Goal: Information Seeking & Learning: Learn about a topic

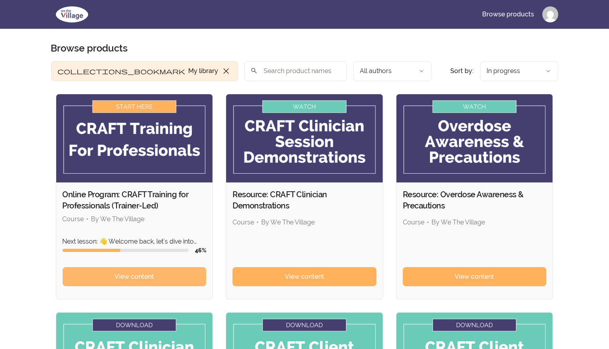
click at [144, 277] on span "View content" at bounding box center [134, 277] width 39 height 10
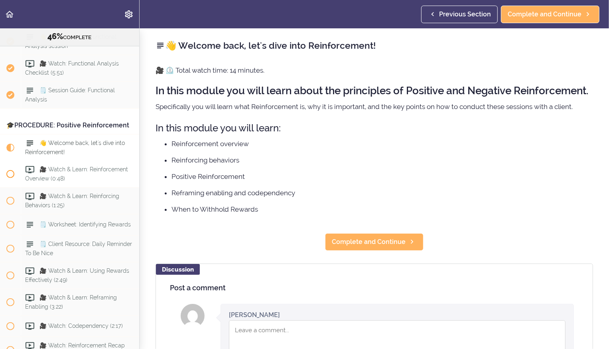
scroll to position [2747, 0]
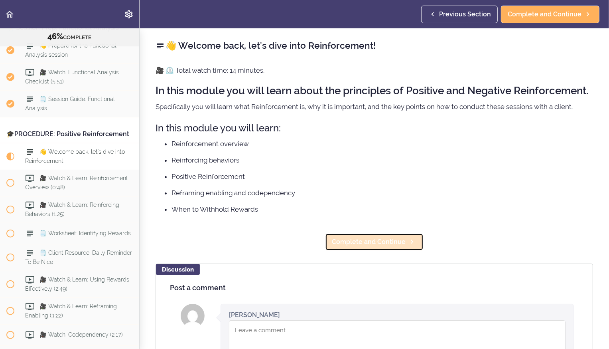
click at [391, 241] on span "Complete and Continue" at bounding box center [369, 242] width 74 height 10
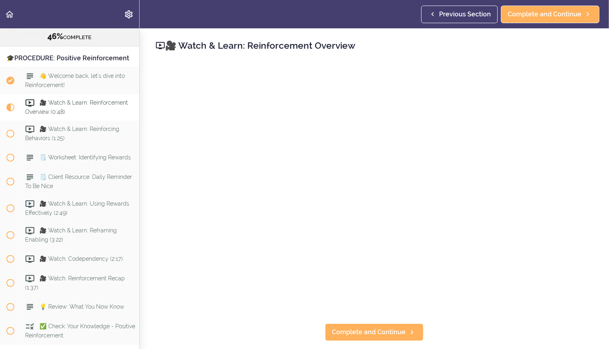
scroll to position [2827, 0]
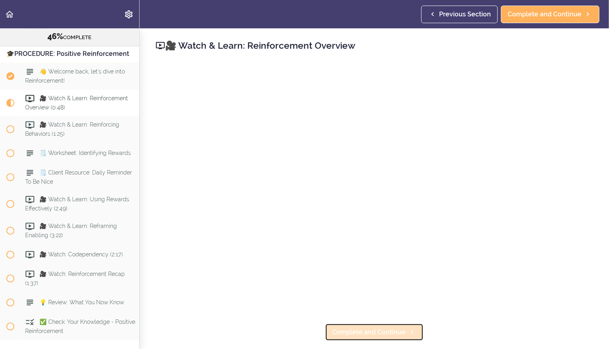
click at [336, 331] on span "Complete and Continue" at bounding box center [369, 332] width 74 height 10
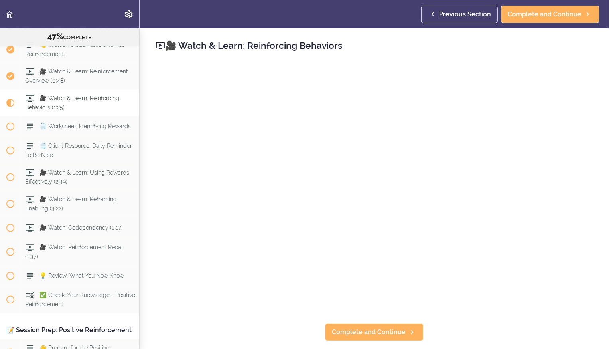
scroll to position [2854, 0]
click at [368, 324] on link "Complete and Continue" at bounding box center [374, 332] width 99 height 18
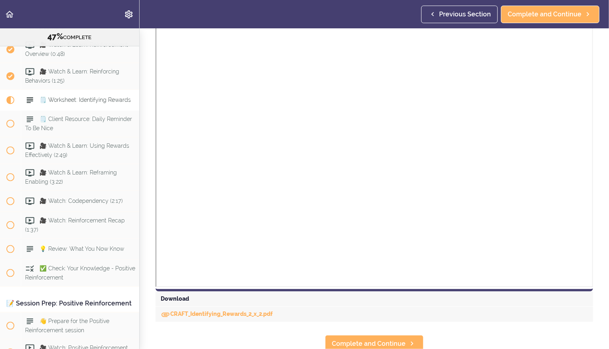
scroll to position [155, 0]
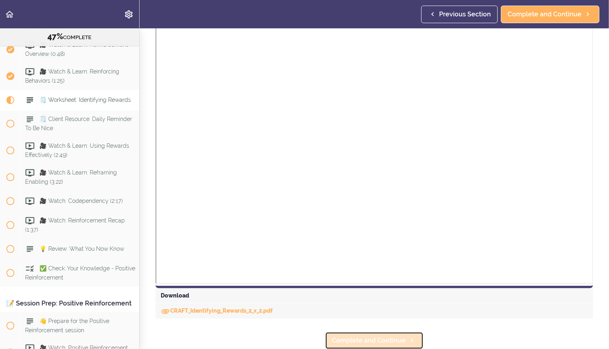
click at [352, 340] on span "Complete and Continue" at bounding box center [369, 341] width 74 height 10
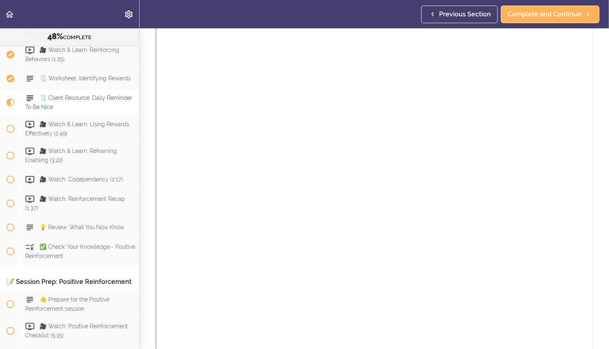
scroll to position [155, 0]
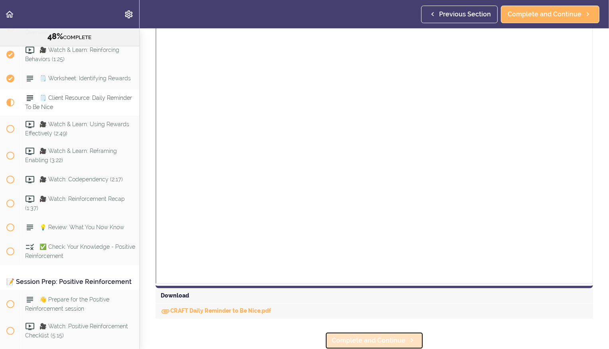
click at [350, 337] on span "Complete and Continue" at bounding box center [369, 341] width 74 height 10
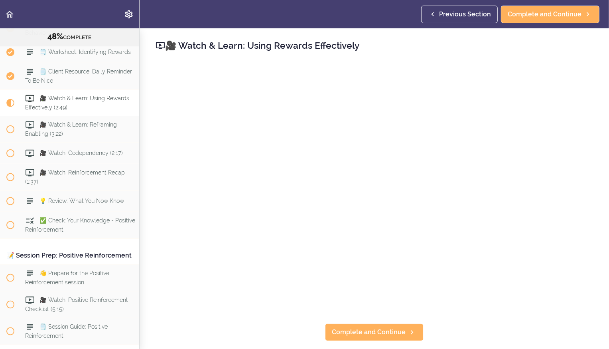
scroll to position [2929, 0]
click at [364, 334] on span "Complete and Continue" at bounding box center [369, 332] width 74 height 10
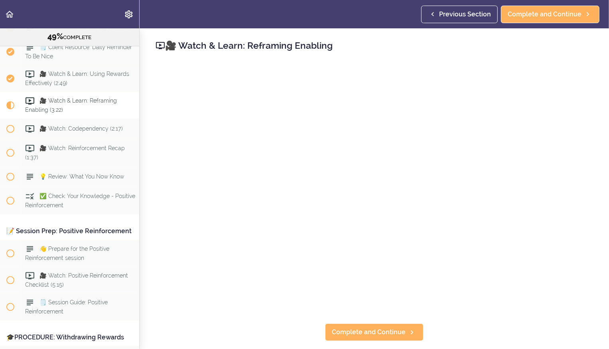
scroll to position [2956, 0]
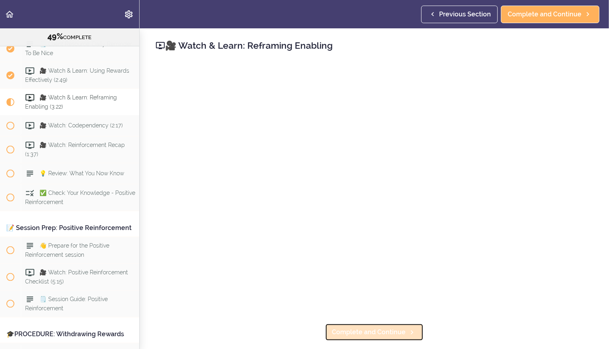
click at [365, 334] on span "Complete and Continue" at bounding box center [369, 332] width 74 height 10
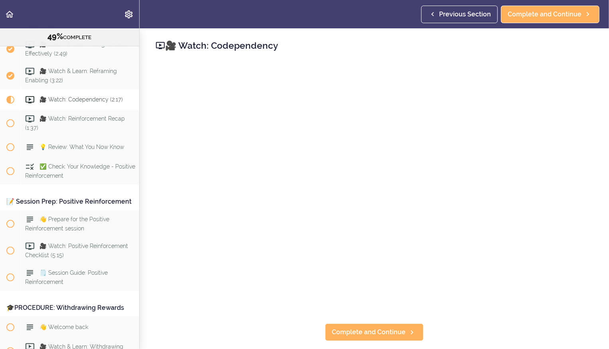
scroll to position [2982, 0]
click at [360, 331] on span "Complete and Continue" at bounding box center [369, 332] width 74 height 10
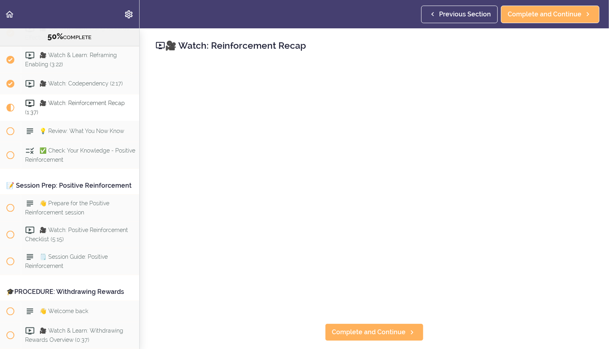
scroll to position [3004, 0]
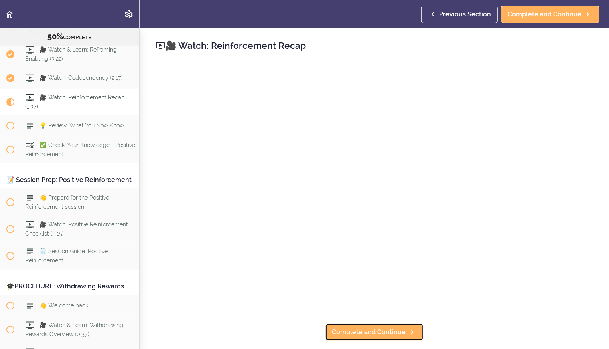
click at [360, 331] on span "Complete and Continue" at bounding box center [369, 332] width 74 height 10
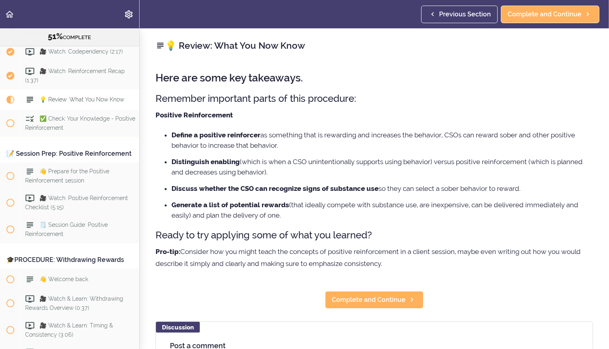
scroll to position [3031, 0]
click at [357, 300] on span "Complete and Continue" at bounding box center [369, 300] width 74 height 10
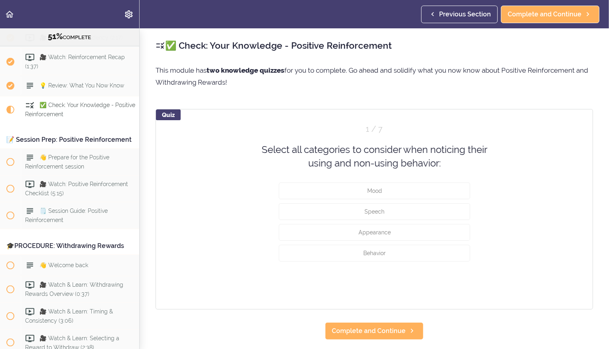
scroll to position [3052, 0]
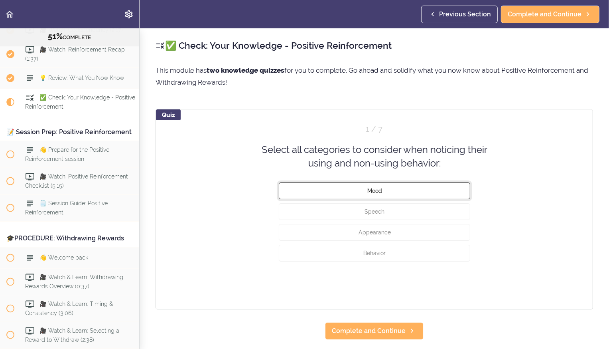
click at [369, 192] on span "Mood" at bounding box center [374, 190] width 15 height 6
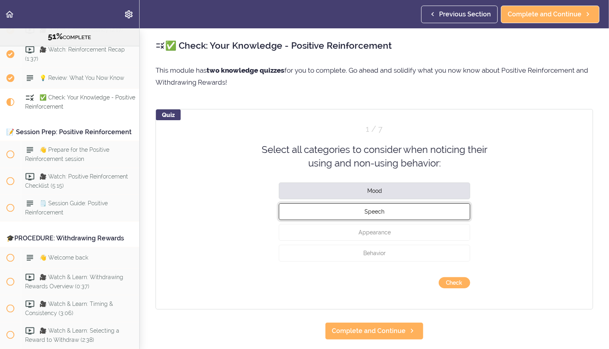
click at [367, 208] on span "Speech" at bounding box center [375, 211] width 20 height 6
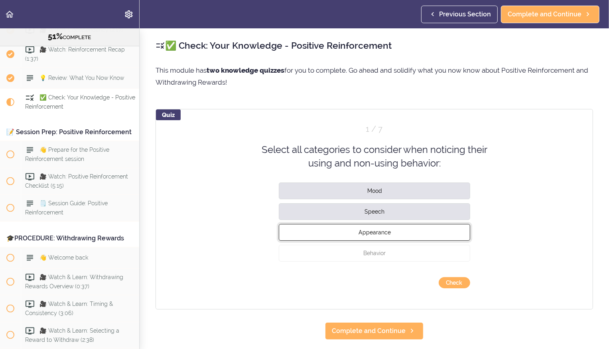
click at [368, 229] on span "Appearance" at bounding box center [374, 232] width 32 height 6
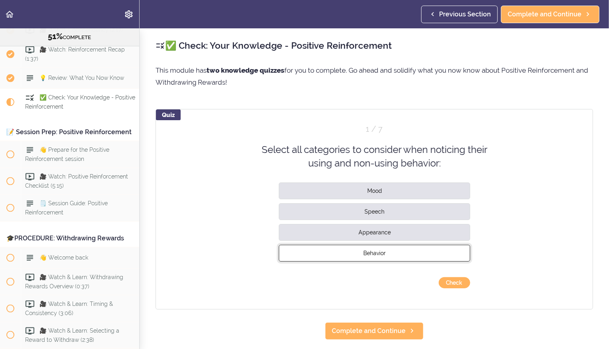
click at [373, 254] on span "Behavior" at bounding box center [374, 252] width 22 height 6
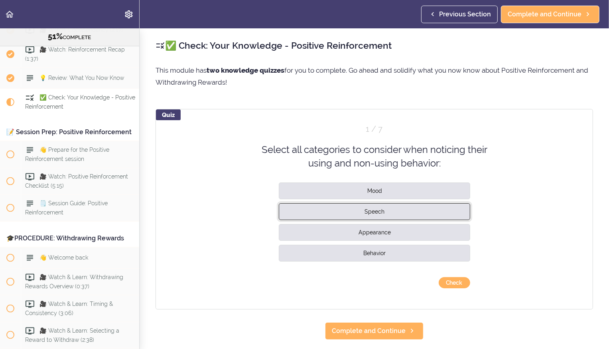
click at [377, 216] on button "Speech" at bounding box center [375, 211] width 192 height 17
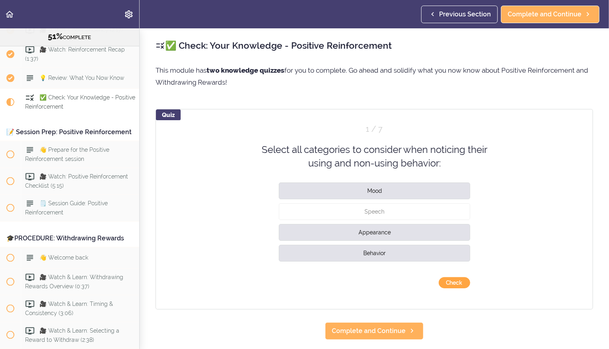
click at [450, 282] on button "Check" at bounding box center [455, 282] width 32 height 11
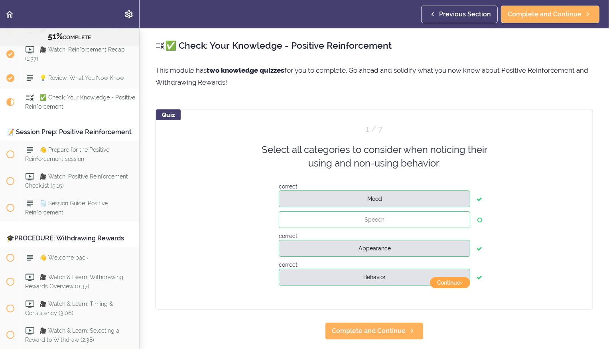
click at [450, 282] on button "Continue ›" at bounding box center [450, 282] width 40 height 11
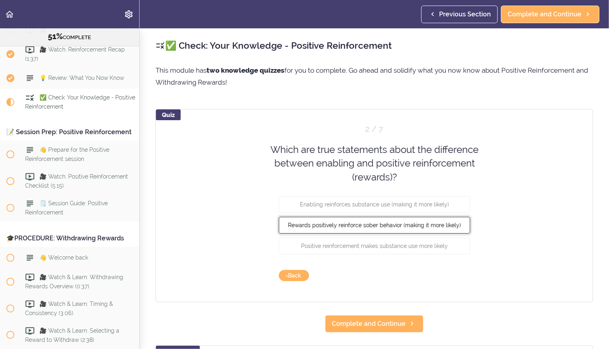
click at [436, 227] on span "Rewards positively reinforce sober behavior (making it more likely)" at bounding box center [374, 225] width 173 height 6
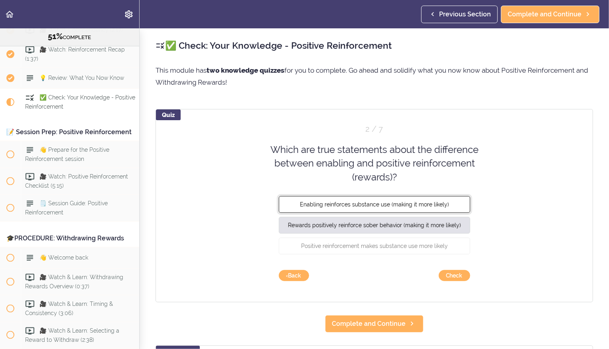
click at [427, 205] on span "Enabling reinforces substance use (making it more likely)" at bounding box center [374, 204] width 149 height 6
click at [455, 278] on button "Check" at bounding box center [455, 275] width 32 height 11
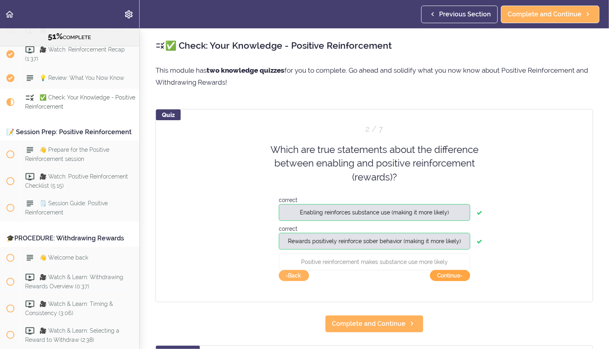
click at [455, 278] on button "Continue ›" at bounding box center [450, 275] width 40 height 11
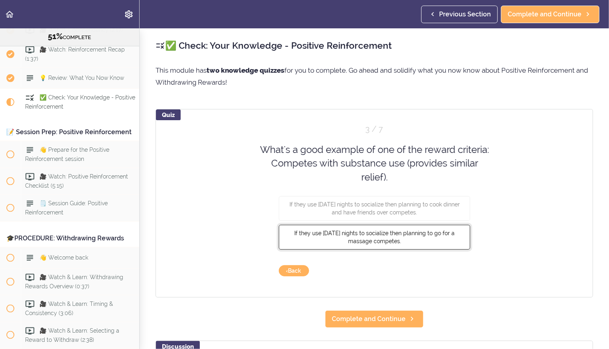
click at [408, 230] on span "If they use [DATE] nights to socialize then planning to go for a massage compet…" at bounding box center [374, 237] width 160 height 14
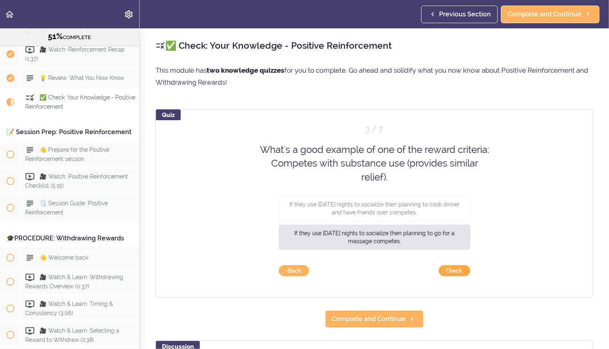
click at [448, 273] on button "Check" at bounding box center [455, 270] width 32 height 11
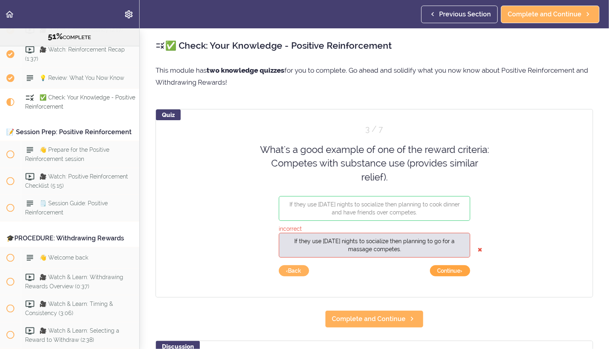
click at [448, 273] on button "Continue ›" at bounding box center [450, 270] width 40 height 11
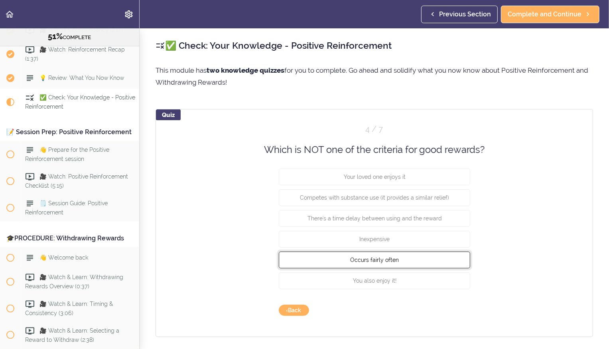
click at [426, 258] on button "Occurs fairly often" at bounding box center [375, 259] width 192 height 17
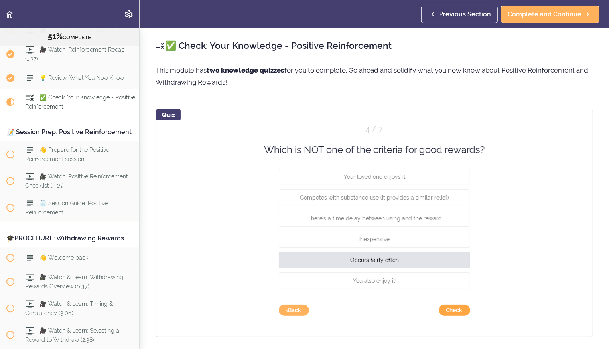
click at [451, 307] on button "Check" at bounding box center [455, 309] width 32 height 11
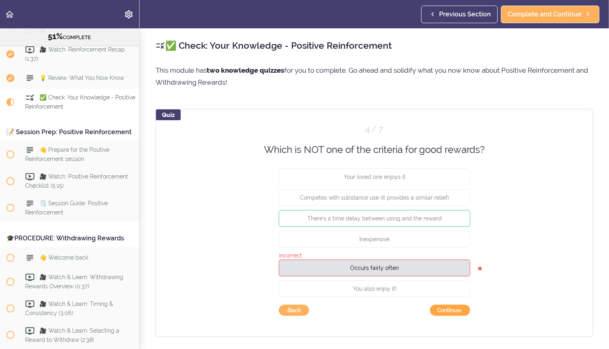
click at [451, 307] on button "Continue ›" at bounding box center [450, 309] width 40 height 11
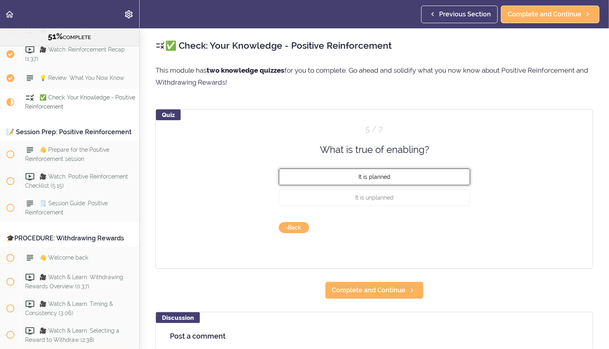
click at [389, 181] on button "It is planned" at bounding box center [375, 176] width 192 height 17
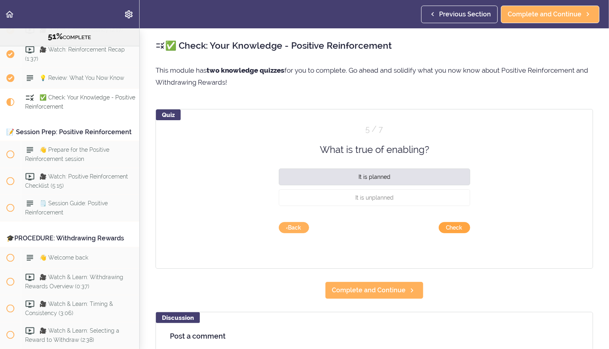
click at [452, 223] on button "Check" at bounding box center [455, 227] width 32 height 11
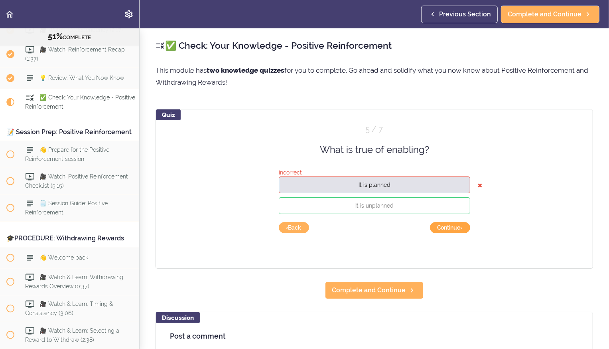
click at [451, 226] on button "Continue ›" at bounding box center [450, 227] width 40 height 11
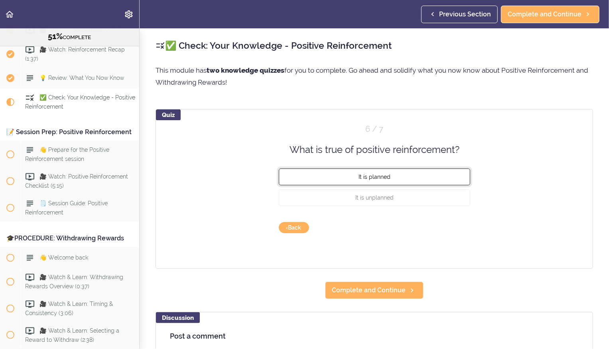
click at [420, 174] on button "It is planned" at bounding box center [375, 176] width 192 height 17
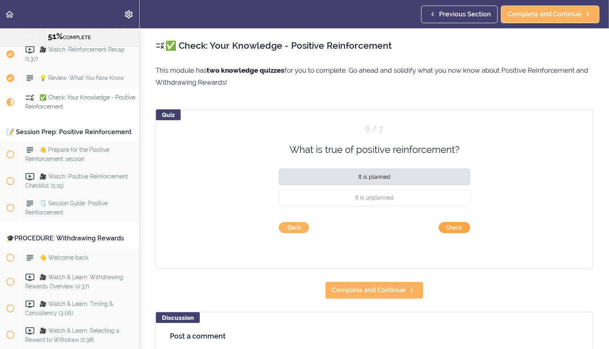
click at [463, 227] on button "Check" at bounding box center [455, 227] width 32 height 11
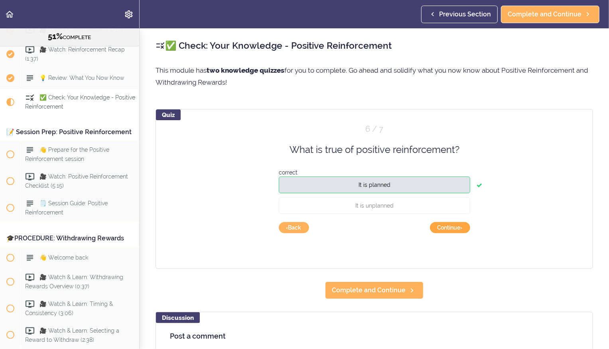
click at [463, 227] on button "Continue ›" at bounding box center [450, 227] width 40 height 11
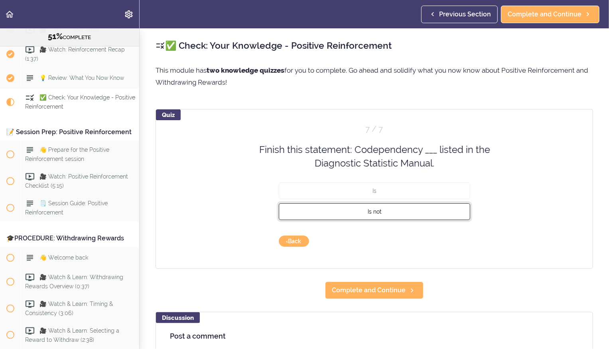
click at [436, 212] on button "Is not" at bounding box center [375, 211] width 192 height 17
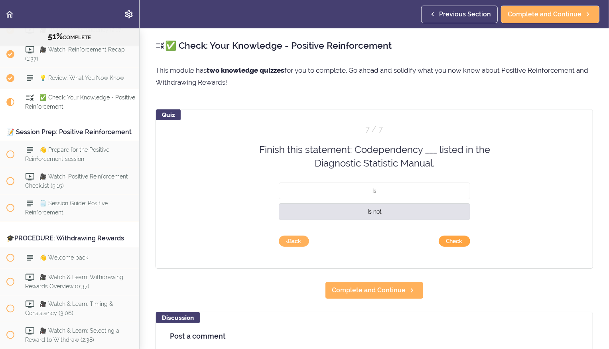
click at [458, 241] on button "Check" at bounding box center [455, 240] width 32 height 11
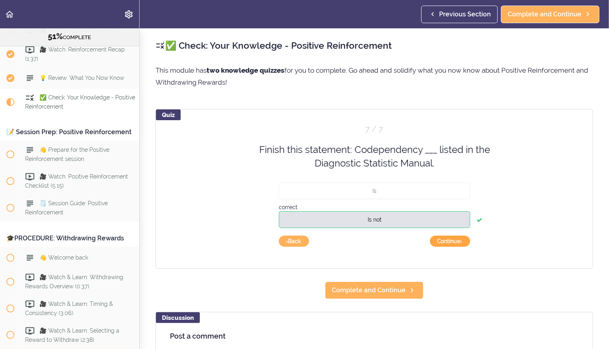
click at [456, 239] on button "Continue ›" at bounding box center [450, 240] width 40 height 11
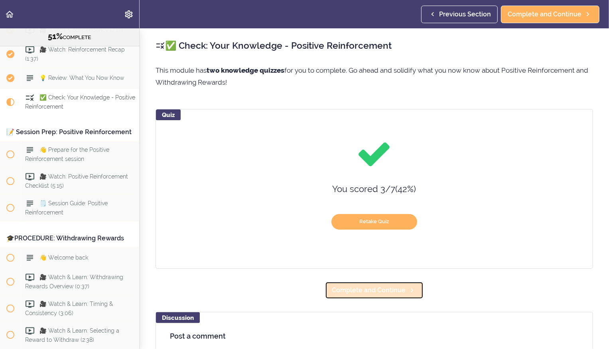
click at [387, 294] on span "Complete and Continue" at bounding box center [369, 290] width 74 height 10
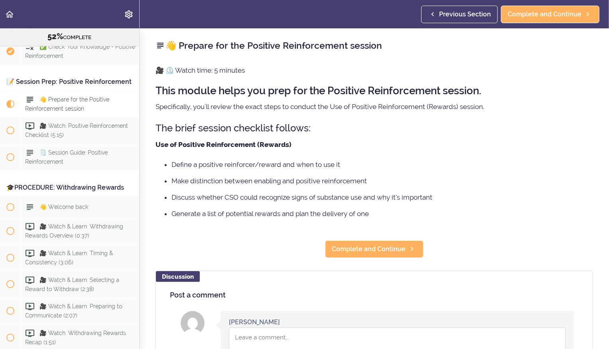
scroll to position [3105, 0]
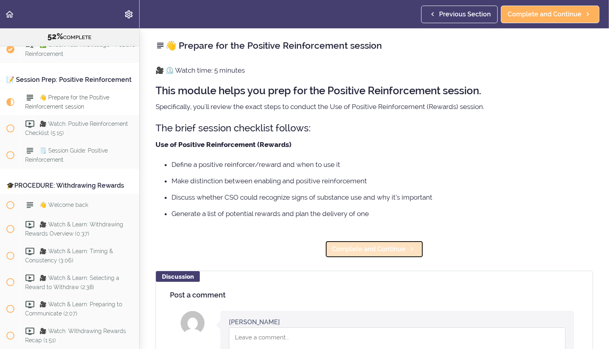
click at [376, 252] on span "Complete and Continue" at bounding box center [369, 249] width 74 height 10
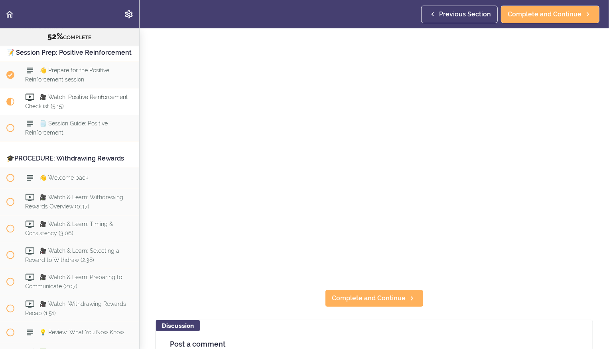
scroll to position [37, 0]
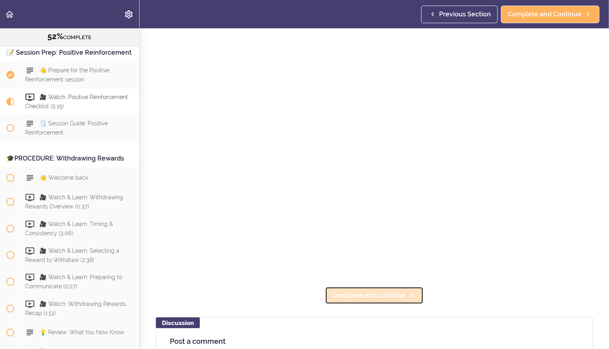
click at [364, 297] on span "Complete and Continue" at bounding box center [369, 295] width 74 height 10
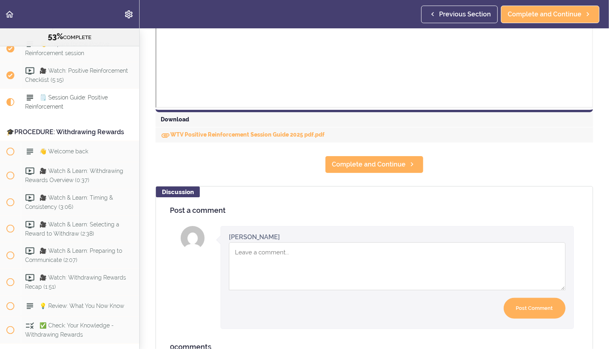
scroll to position [341, 0]
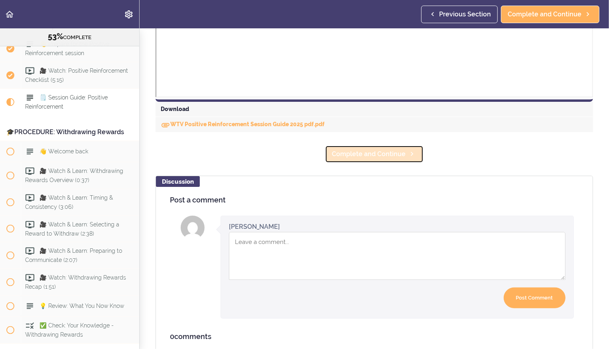
click at [354, 151] on span "Complete and Continue" at bounding box center [369, 154] width 74 height 10
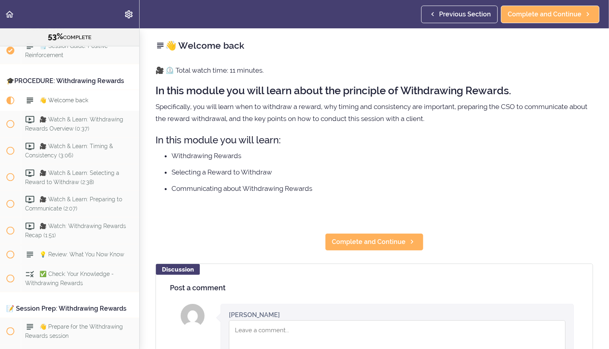
scroll to position [3211, 0]
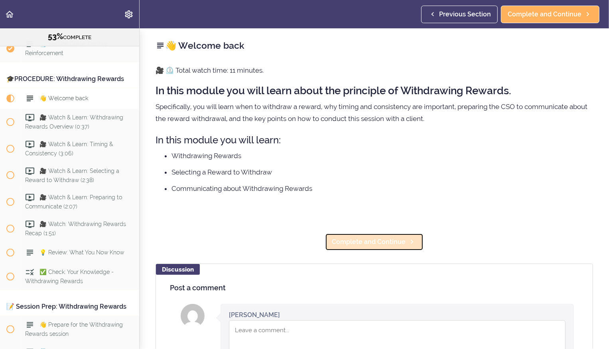
click at [373, 236] on link "Complete and Continue" at bounding box center [374, 242] width 99 height 18
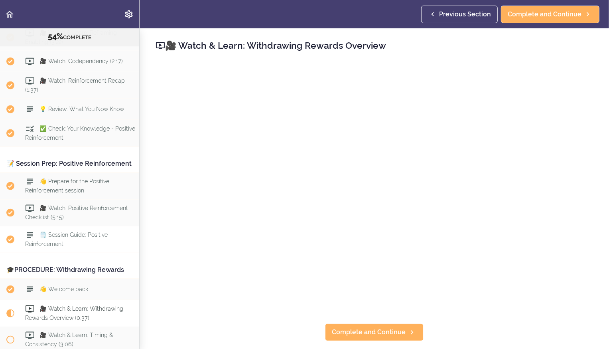
scroll to position [3040, 0]
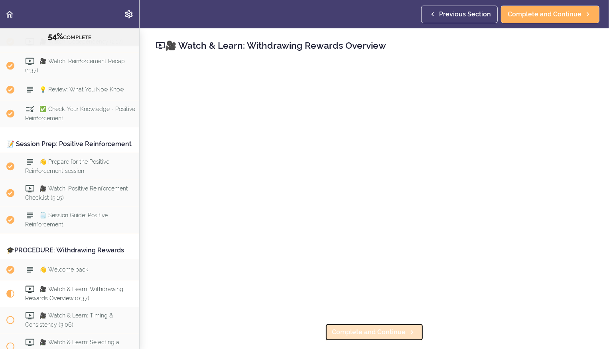
click at [386, 332] on span "Complete and Continue" at bounding box center [369, 332] width 74 height 10
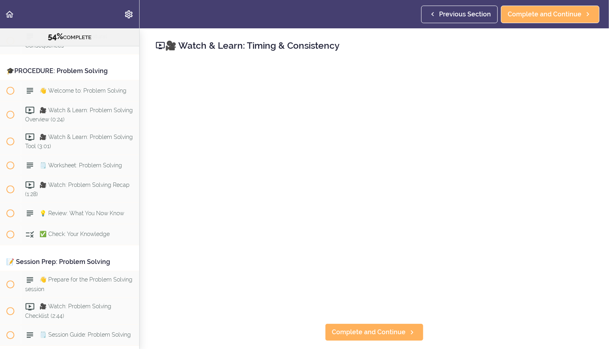
scroll to position [3883, 0]
click at [380, 332] on span "Complete and Continue" at bounding box center [369, 332] width 74 height 10
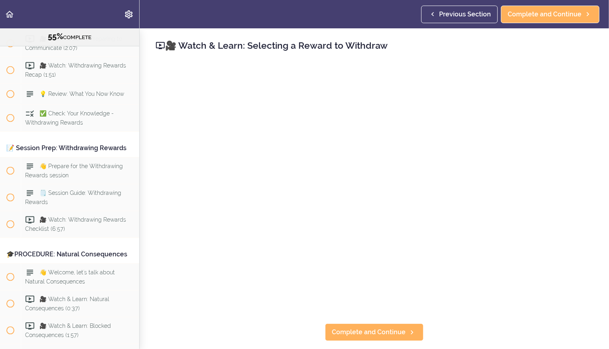
scroll to position [3286, 0]
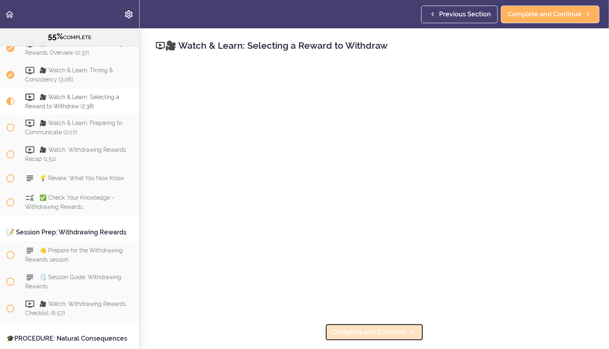
click at [403, 329] on span "Complete and Continue" at bounding box center [369, 332] width 74 height 10
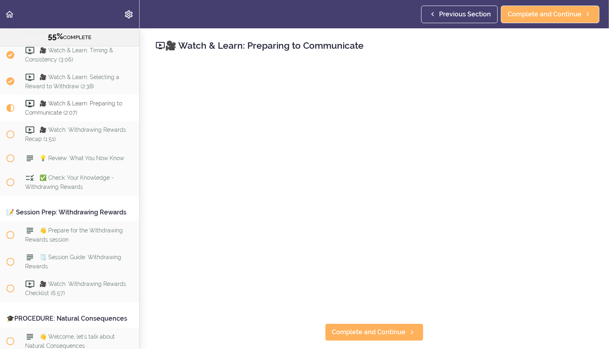
scroll to position [3313, 0]
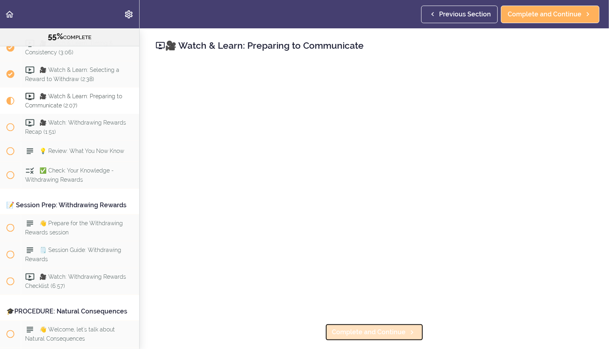
click at [384, 333] on span "Complete and Continue" at bounding box center [369, 332] width 74 height 10
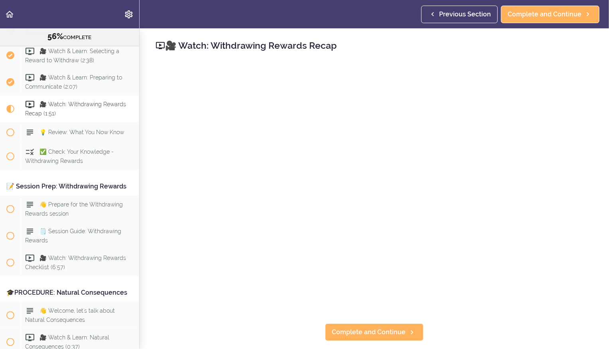
scroll to position [3340, 0]
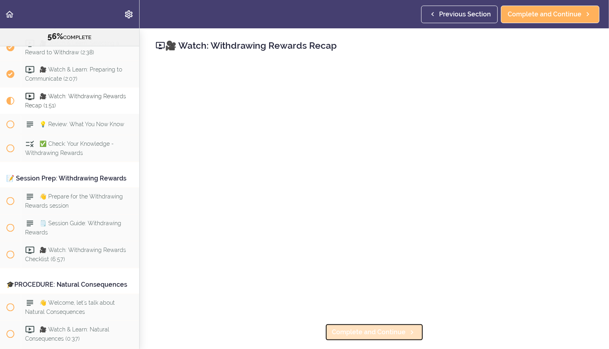
click at [395, 337] on link "Complete and Continue" at bounding box center [374, 332] width 99 height 18
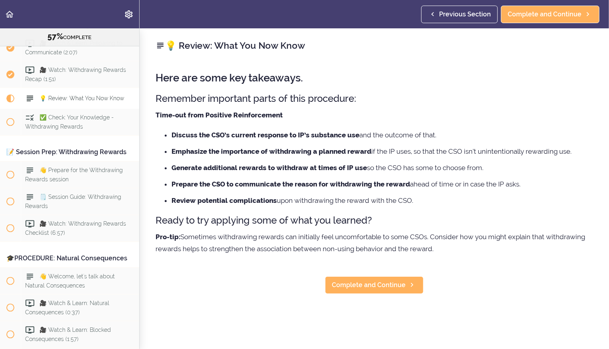
scroll to position [3367, 0]
click at [390, 286] on span "Complete and Continue" at bounding box center [369, 285] width 74 height 10
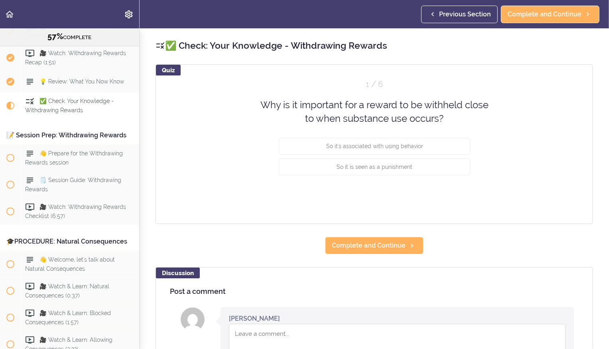
scroll to position [3387, 0]
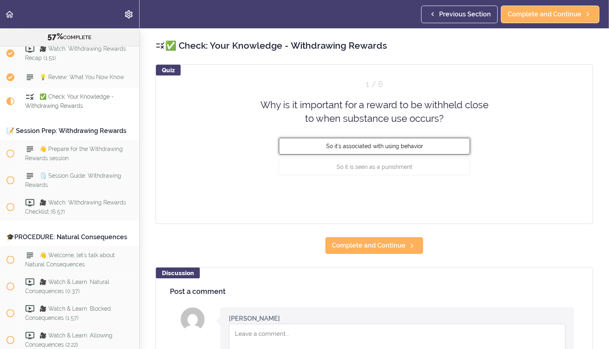
click at [413, 146] on span "So it's associated with using behavior" at bounding box center [374, 145] width 97 height 6
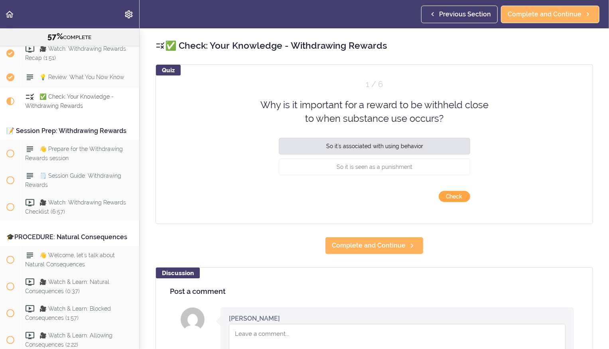
click at [449, 196] on button "Check" at bounding box center [455, 196] width 32 height 11
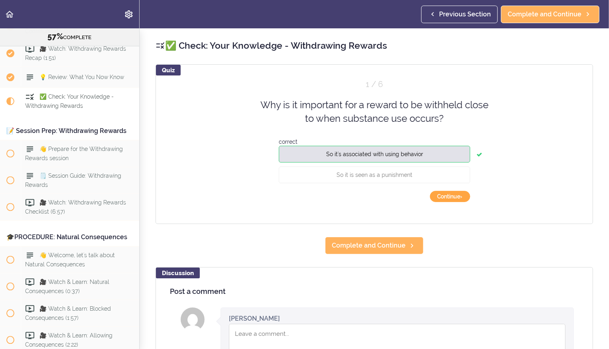
click at [449, 196] on button "Continue ›" at bounding box center [450, 196] width 40 height 11
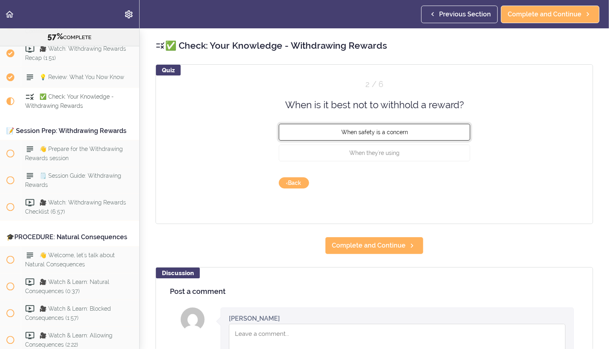
click at [403, 129] on span "When safety is a concern" at bounding box center [374, 132] width 67 height 6
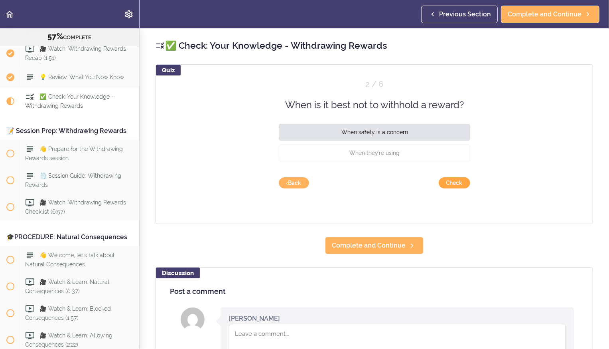
click at [454, 182] on button "Check" at bounding box center [455, 182] width 32 height 11
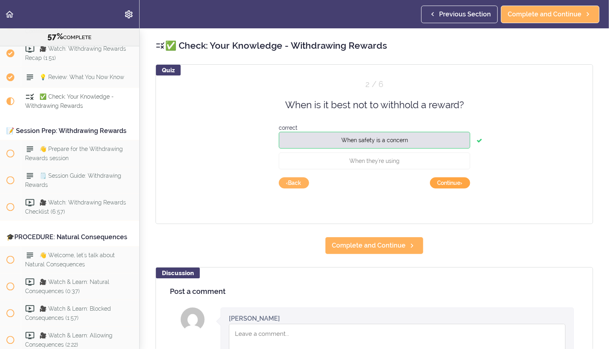
click at [454, 182] on button "Continue ›" at bounding box center [450, 182] width 40 height 11
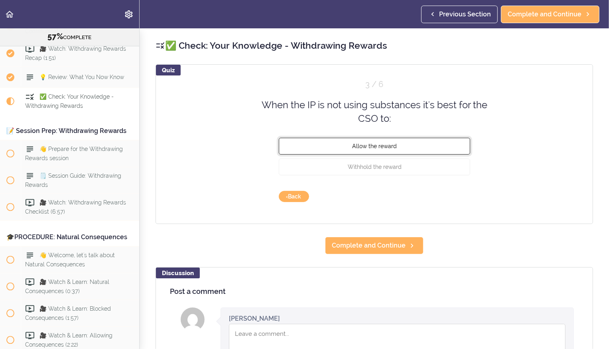
click at [437, 149] on button "Allow the reward" at bounding box center [375, 145] width 192 height 17
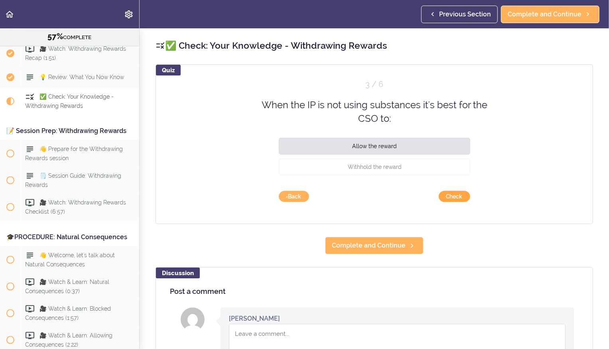
click at [456, 192] on button "Check" at bounding box center [455, 196] width 32 height 11
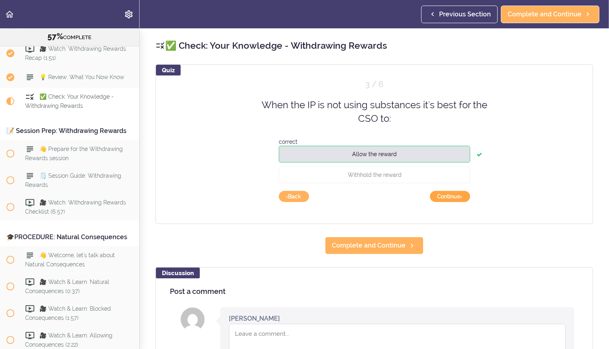
click at [456, 192] on button "Continue ›" at bounding box center [450, 196] width 40 height 11
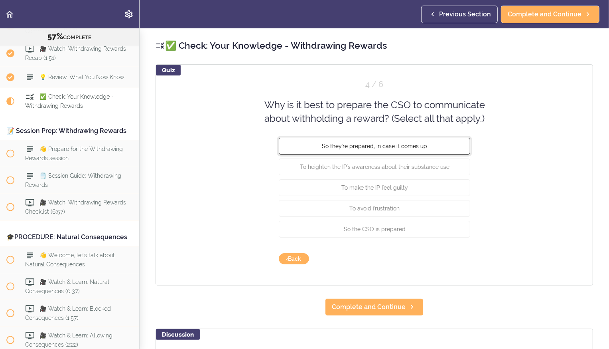
click at [435, 149] on button "So they're prepared, in case it comes up" at bounding box center [375, 145] width 192 height 17
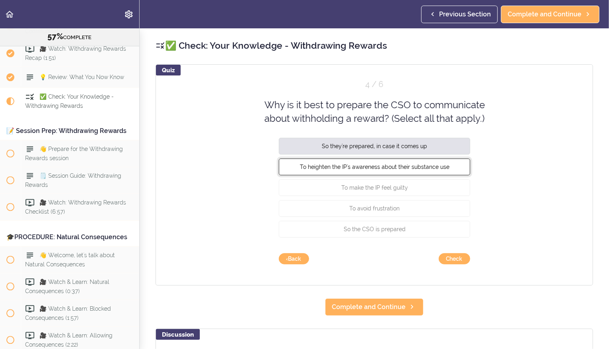
click at [435, 164] on span "To heighten the IP's awareness about their substance use" at bounding box center [375, 166] width 150 height 6
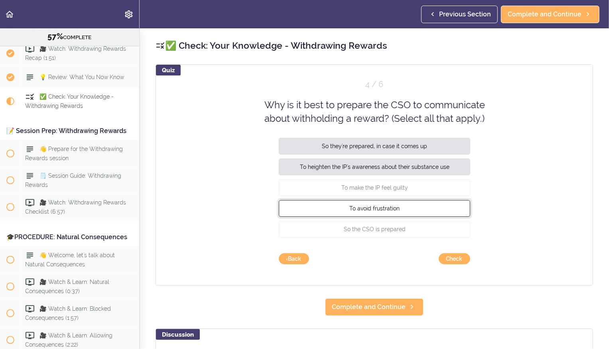
click at [431, 204] on button "To avoid frustration" at bounding box center [375, 207] width 192 height 17
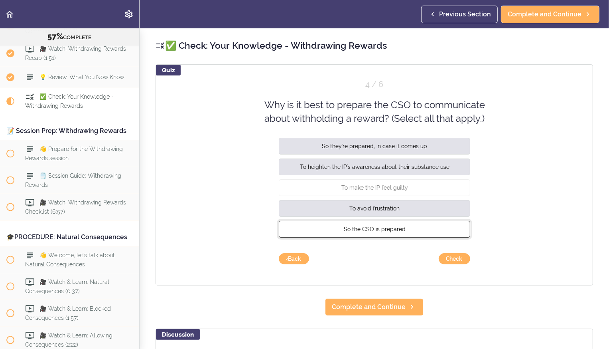
click at [430, 226] on button "So the CSO is prepared" at bounding box center [375, 228] width 192 height 17
click at [451, 258] on button "Check" at bounding box center [455, 258] width 32 height 11
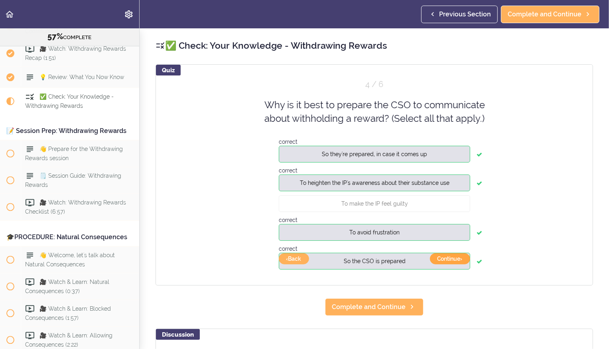
click at [447, 261] on button "Continue ›" at bounding box center [450, 258] width 40 height 11
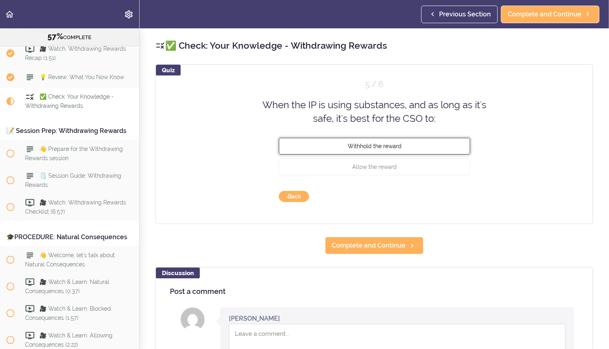
click at [391, 150] on button "Withhold the reward" at bounding box center [375, 145] width 192 height 17
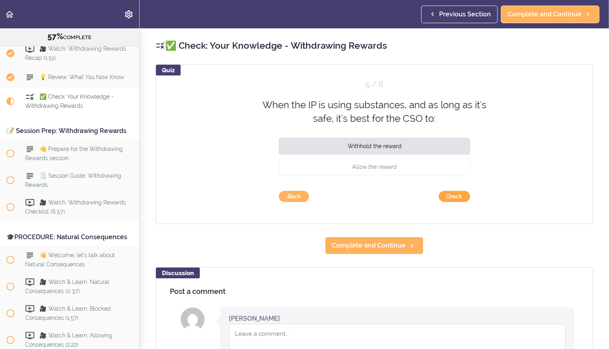
click at [442, 198] on button "Check" at bounding box center [455, 196] width 32 height 11
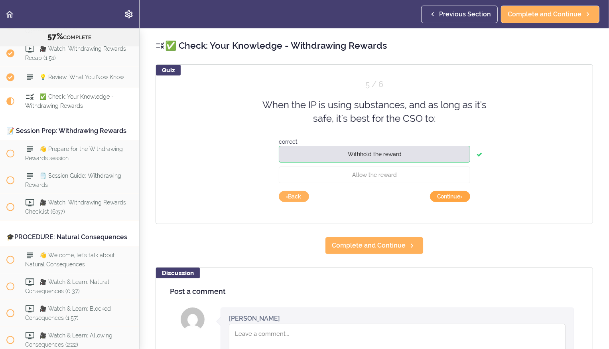
click at [442, 198] on button "Continue ›" at bounding box center [450, 196] width 40 height 11
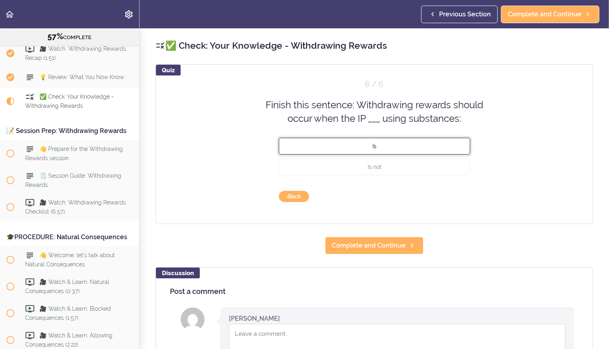
click at [399, 150] on button "Is" at bounding box center [375, 145] width 192 height 17
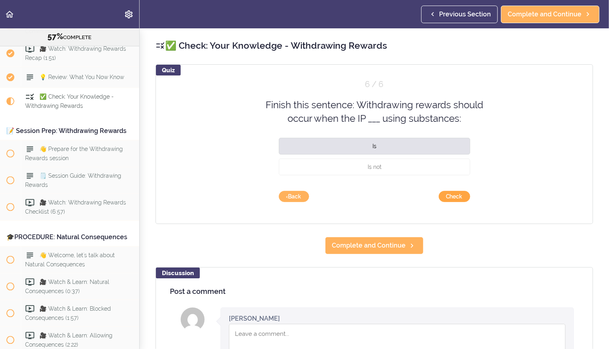
click at [455, 194] on button "Check" at bounding box center [455, 196] width 32 height 11
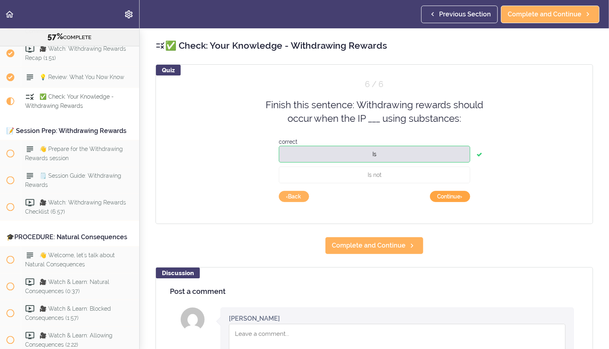
click at [451, 194] on button "Continue ›" at bounding box center [450, 196] width 40 height 11
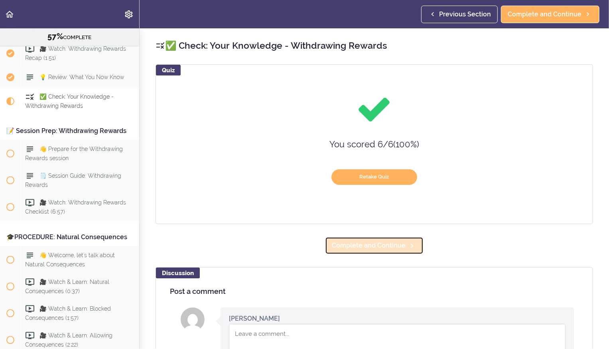
click at [379, 250] on span "Complete and Continue" at bounding box center [369, 246] width 74 height 10
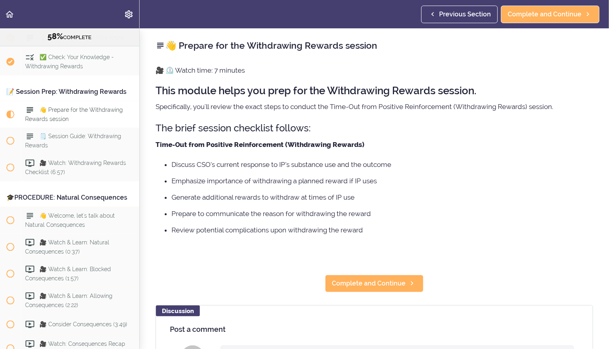
scroll to position [3440, 0]
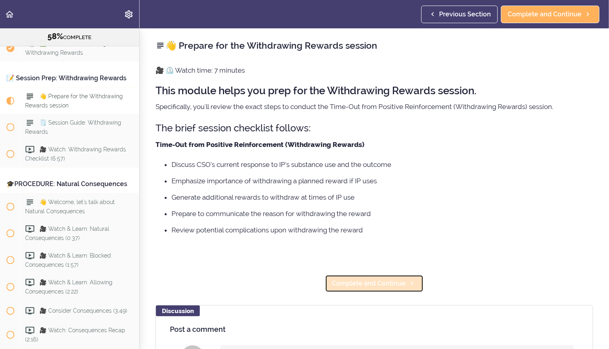
click at [377, 282] on span "Complete and Continue" at bounding box center [369, 283] width 74 height 10
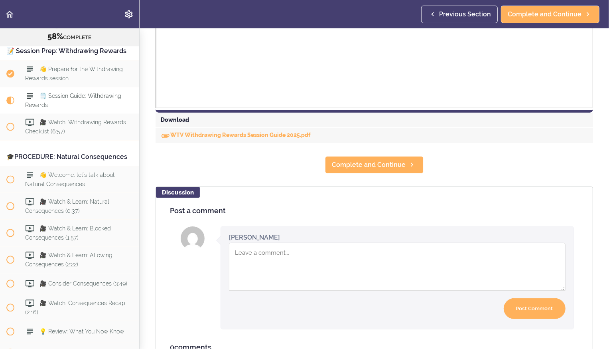
scroll to position [354, 0]
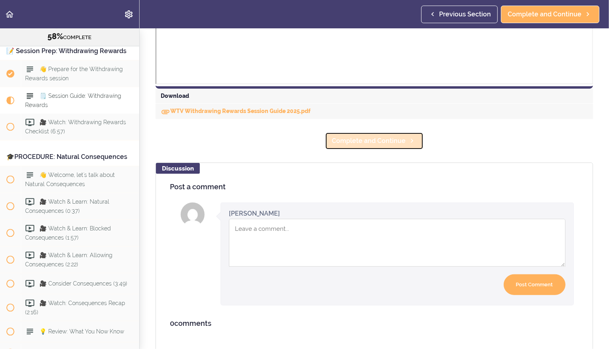
click at [357, 146] on link "Complete and Continue" at bounding box center [374, 141] width 99 height 18
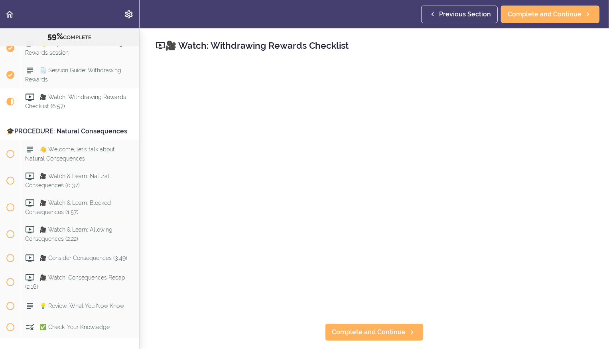
scroll to position [3494, 0]
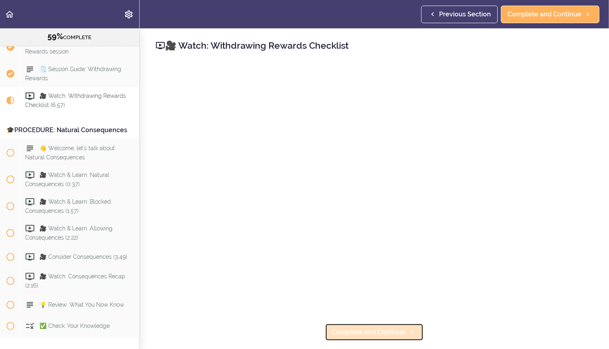
click at [359, 334] on span "Complete and Continue" at bounding box center [369, 332] width 74 height 10
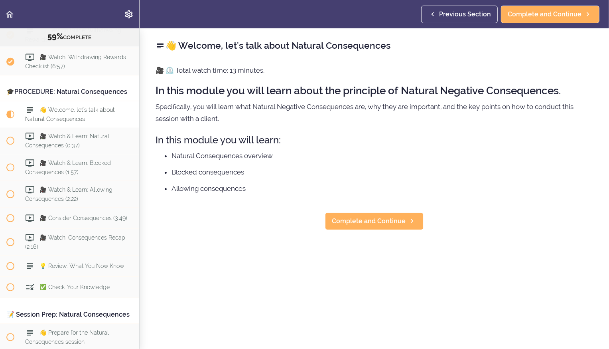
scroll to position [3547, 0]
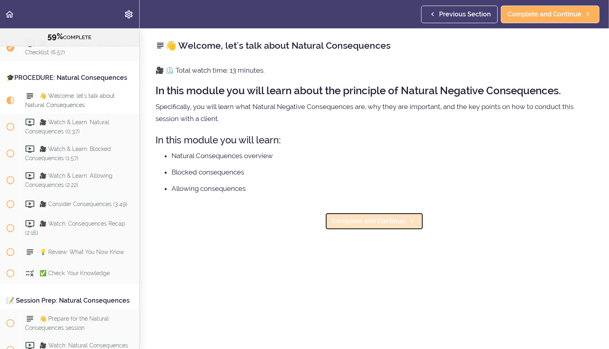
click at [366, 218] on span "Complete and Continue" at bounding box center [369, 221] width 74 height 10
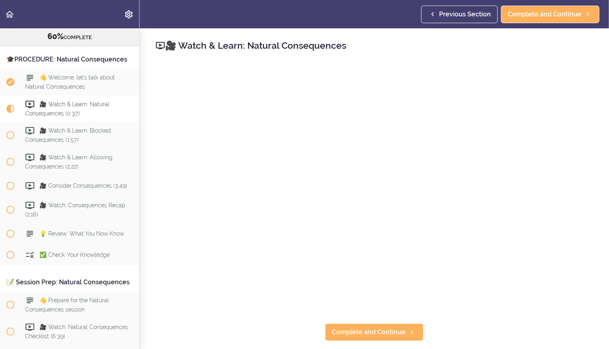
scroll to position [3573, 0]
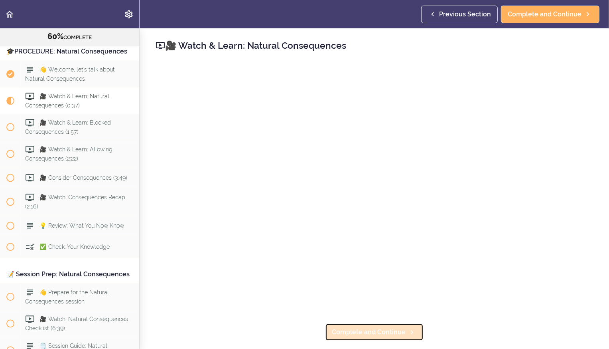
click at [372, 337] on link "Complete and Continue" at bounding box center [374, 332] width 99 height 18
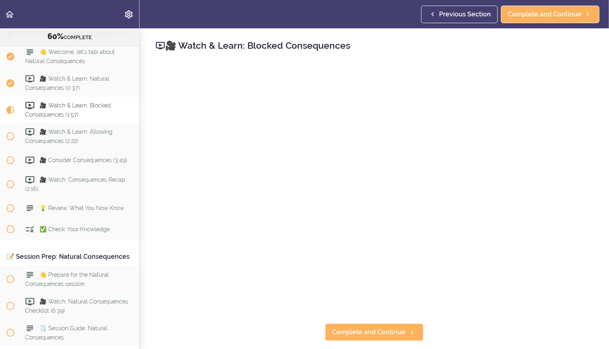
scroll to position [3601, 0]
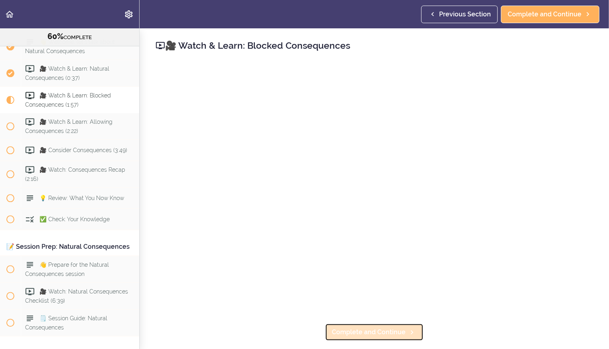
click at [375, 329] on span "Complete and Continue" at bounding box center [369, 332] width 74 height 10
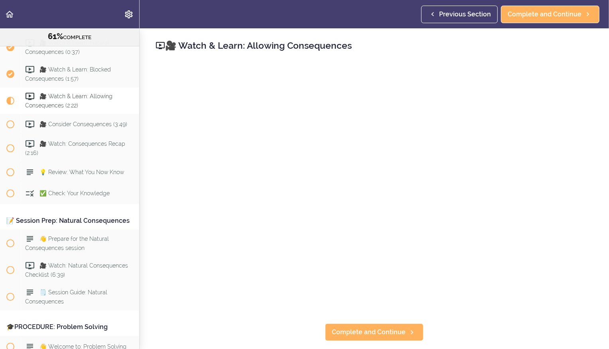
scroll to position [3627, 0]
click at [382, 328] on span "Complete and Continue" at bounding box center [369, 332] width 74 height 10
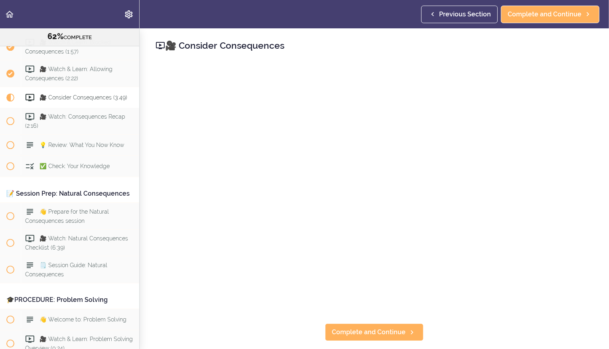
scroll to position [3654, 0]
click at [363, 330] on span "Complete and Continue" at bounding box center [369, 332] width 74 height 10
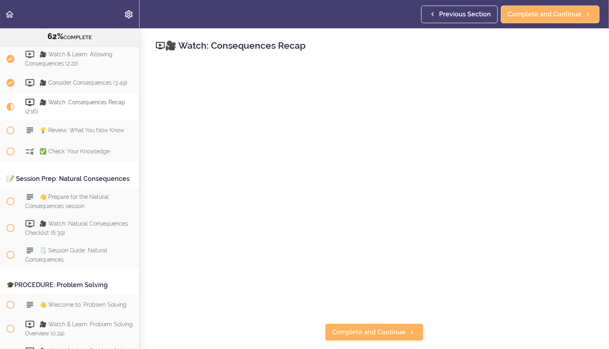
scroll to position [3675, 0]
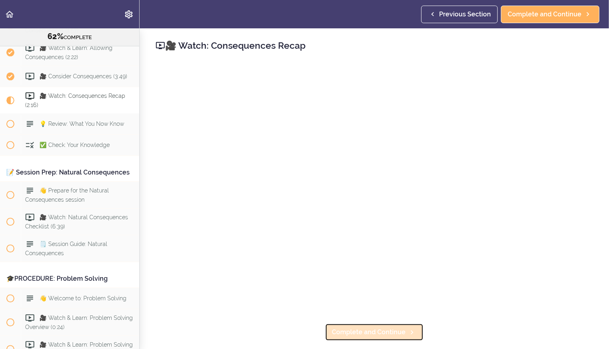
click at [394, 332] on span "Complete and Continue" at bounding box center [369, 332] width 74 height 10
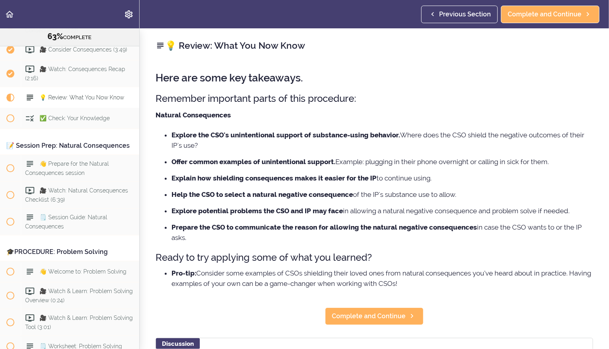
scroll to position [3702, 0]
click at [379, 314] on span "Complete and Continue" at bounding box center [369, 316] width 74 height 10
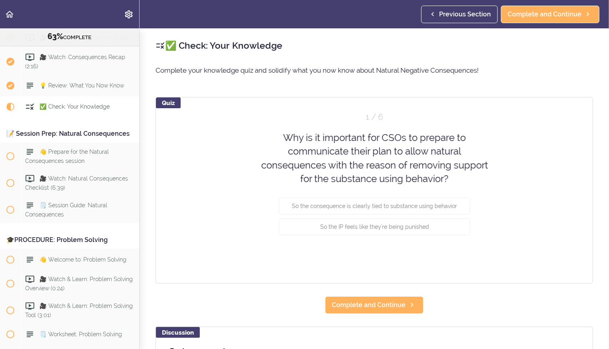
scroll to position [3723, 0]
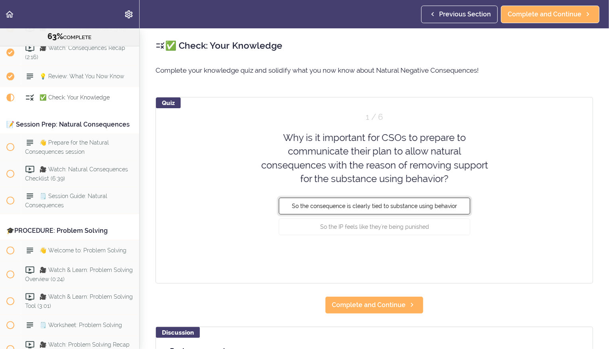
click at [367, 206] on span "So the consequence is clearly tied to substance using behavior" at bounding box center [374, 206] width 165 height 6
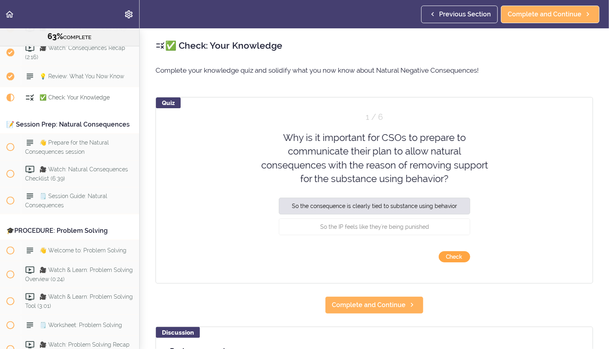
click at [450, 253] on button "Check" at bounding box center [455, 256] width 32 height 11
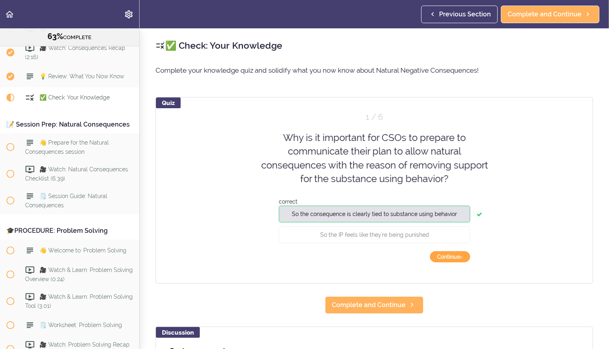
click at [450, 253] on button "Continue ›" at bounding box center [450, 256] width 40 height 11
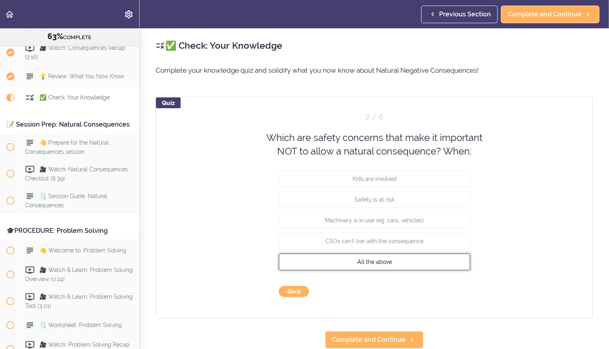
click at [445, 262] on button "All the above" at bounding box center [375, 261] width 192 height 17
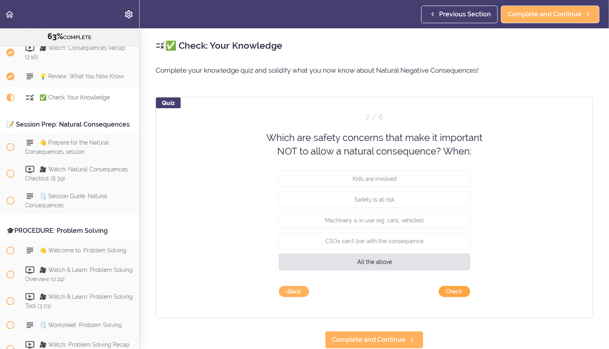
click at [454, 291] on button "Check" at bounding box center [455, 291] width 32 height 11
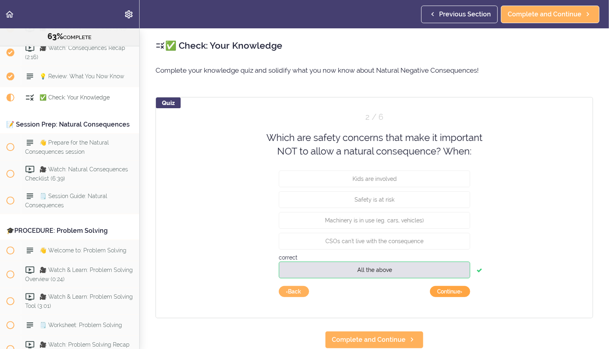
click at [454, 291] on button "Continue ›" at bounding box center [450, 291] width 40 height 11
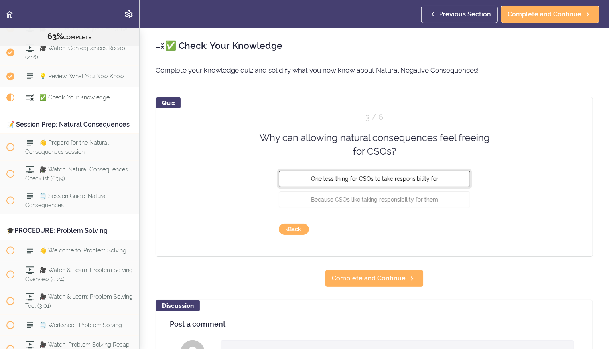
click at [388, 180] on span "One less thing for CSOs to take responsibility for" at bounding box center [374, 178] width 127 height 6
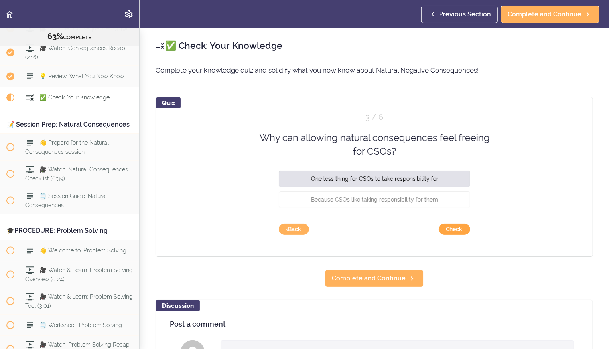
click at [448, 229] on button "Check" at bounding box center [455, 228] width 32 height 11
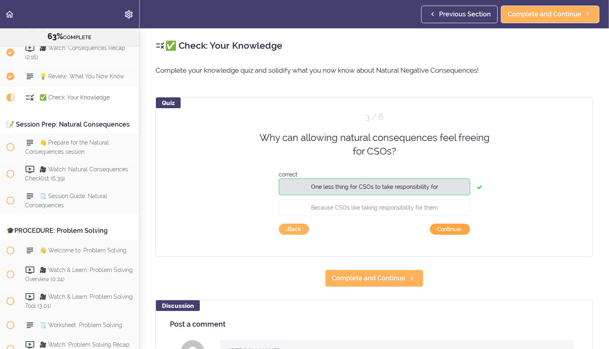
click at [448, 229] on button "Continue ›" at bounding box center [450, 228] width 40 height 11
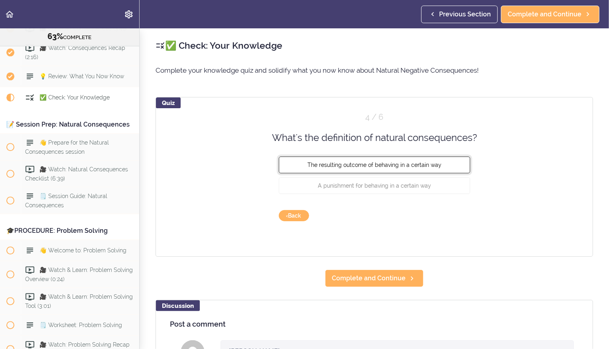
click at [432, 169] on button "The resulting outcome of behaving in a certain way" at bounding box center [375, 164] width 192 height 17
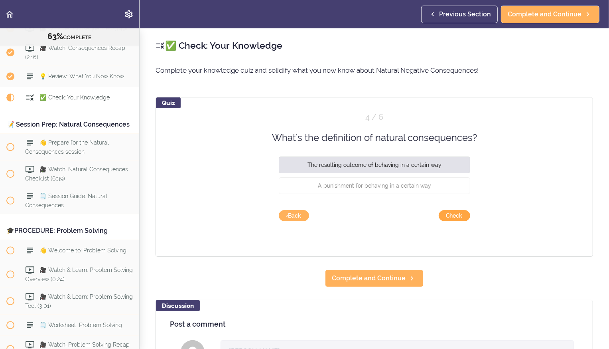
click at [452, 214] on button "Check" at bounding box center [455, 215] width 32 height 11
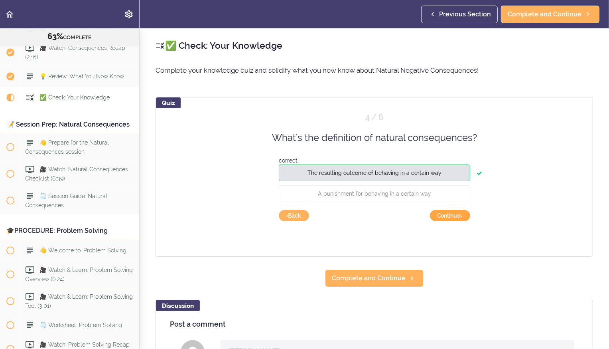
click at [452, 214] on button "Continue ›" at bounding box center [450, 215] width 40 height 11
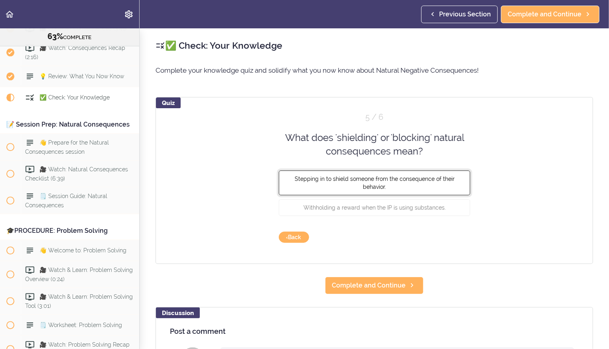
click at [438, 181] on span "Stepping in to shield someone from the consequence of their behavior." at bounding box center [374, 182] width 160 height 14
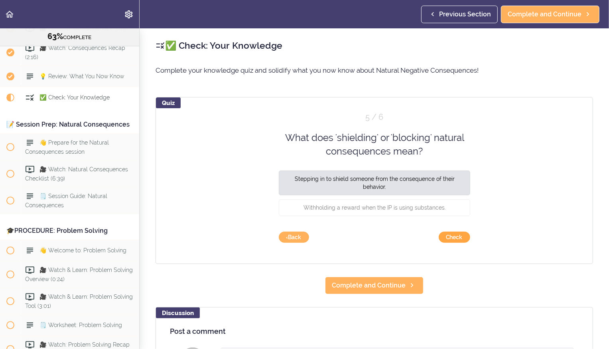
click at [453, 237] on button "Check" at bounding box center [455, 236] width 32 height 11
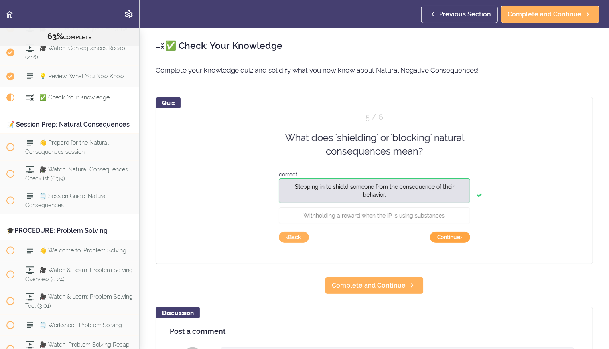
click at [453, 237] on button "Continue ›" at bounding box center [450, 236] width 40 height 11
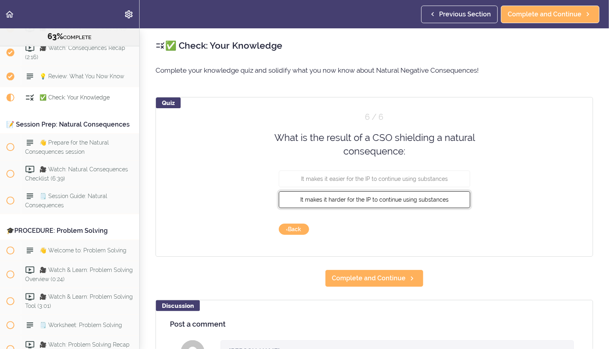
click at [385, 200] on span "It makes it harder for the IP to continue using substances" at bounding box center [374, 199] width 148 height 6
click at [448, 228] on button "Check" at bounding box center [455, 228] width 32 height 11
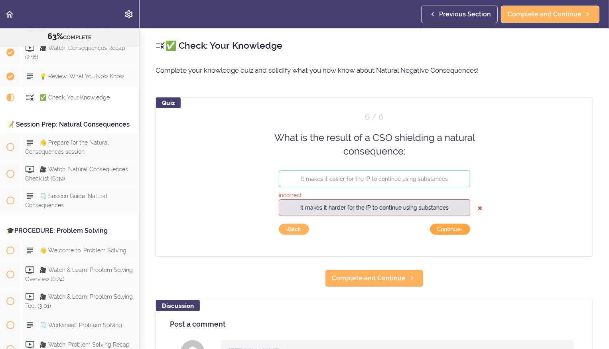
click at [448, 228] on button "Continue ›" at bounding box center [450, 228] width 40 height 11
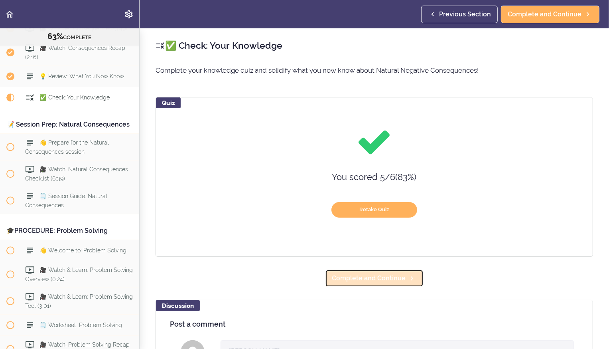
click at [397, 278] on span "Complete and Continue" at bounding box center [369, 278] width 74 height 10
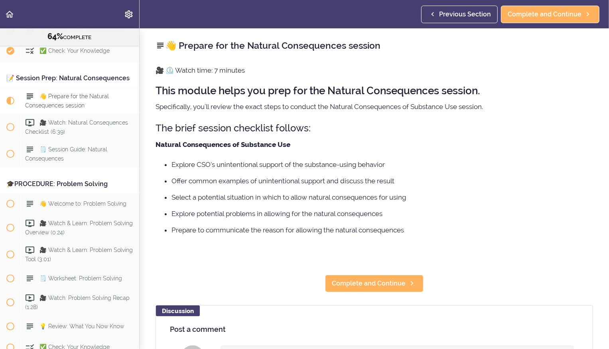
scroll to position [3770, 0]
click at [395, 281] on span "Complete and Continue" at bounding box center [369, 283] width 74 height 10
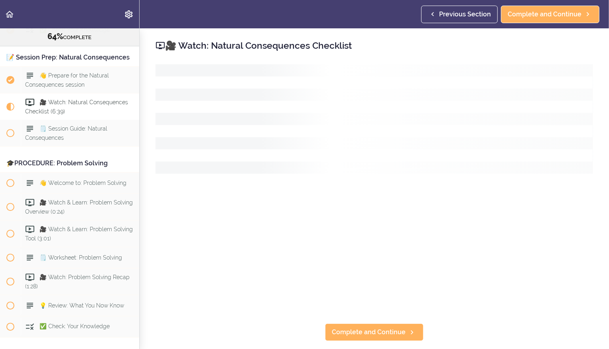
scroll to position [3797, 0]
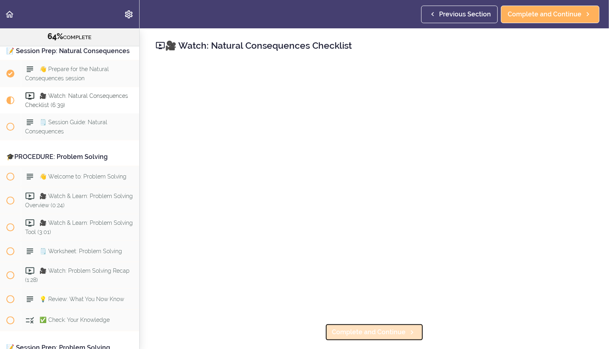
click at [357, 332] on span "Complete and Continue" at bounding box center [369, 332] width 74 height 10
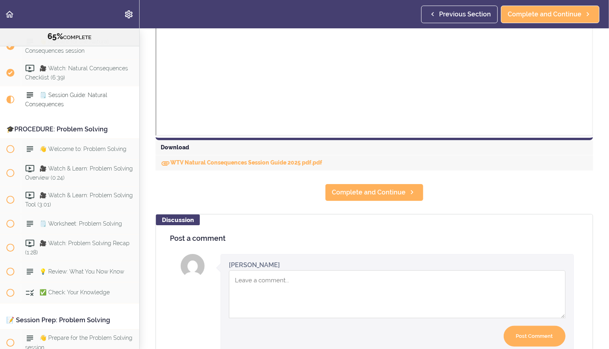
scroll to position [347, 0]
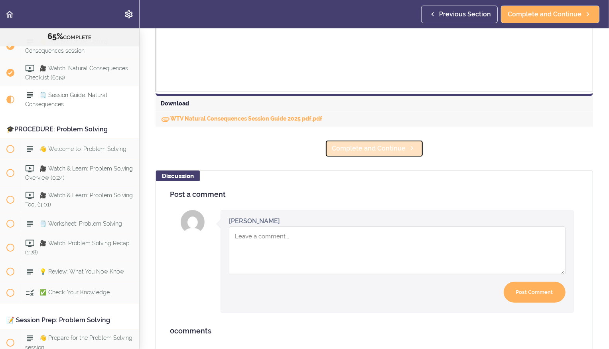
click at [361, 148] on span "Complete and Continue" at bounding box center [369, 149] width 74 height 10
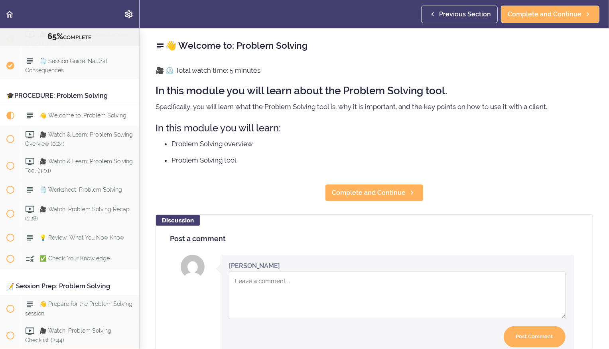
scroll to position [3877, 0]
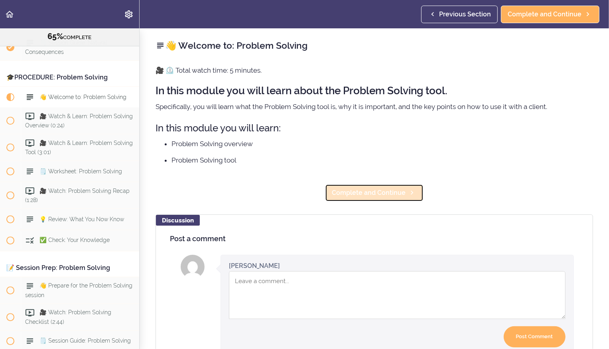
click at [341, 188] on link "Complete and Continue" at bounding box center [374, 193] width 99 height 18
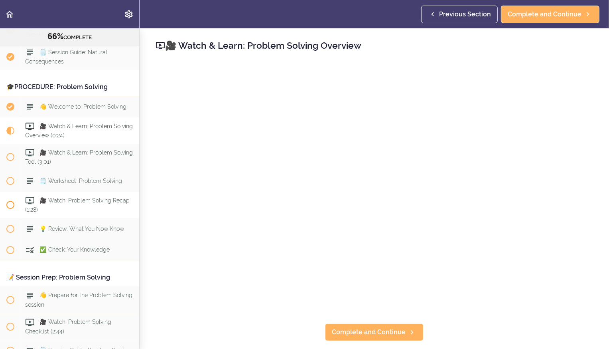
scroll to position [3873, 0]
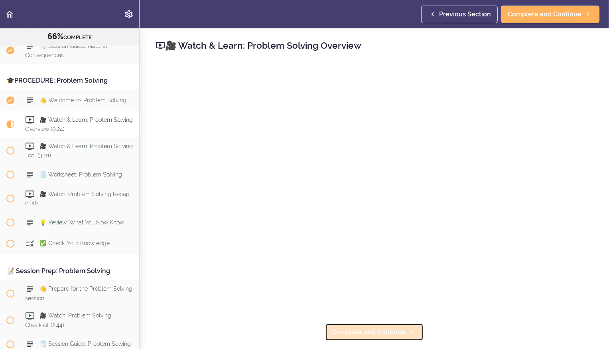
click at [367, 331] on span "Complete and Continue" at bounding box center [369, 332] width 74 height 10
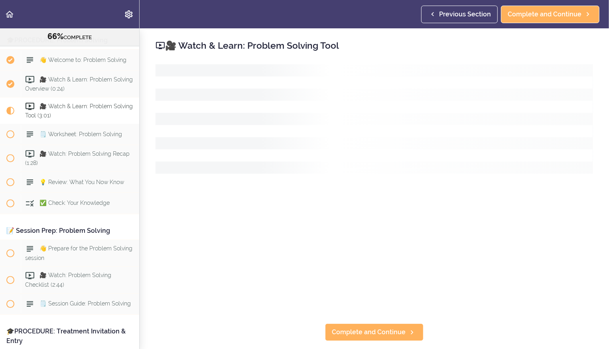
scroll to position [3924, 0]
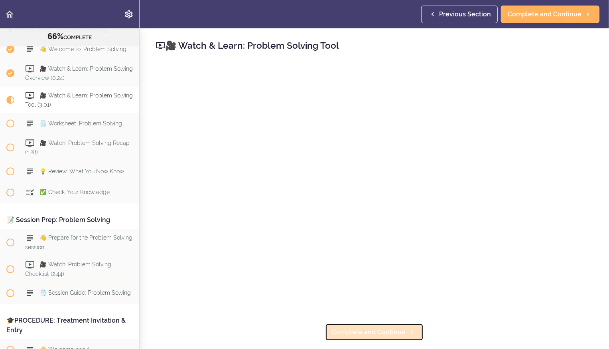
click at [374, 330] on span "Complete and Continue" at bounding box center [369, 332] width 74 height 10
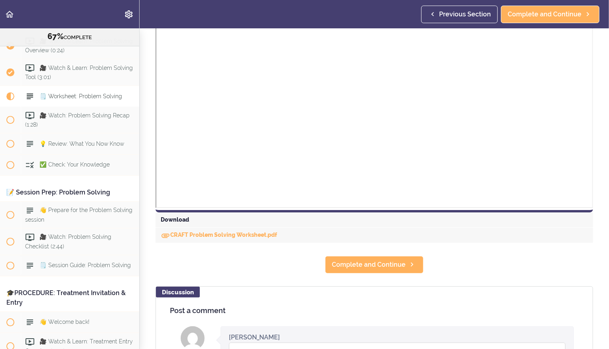
scroll to position [272, 0]
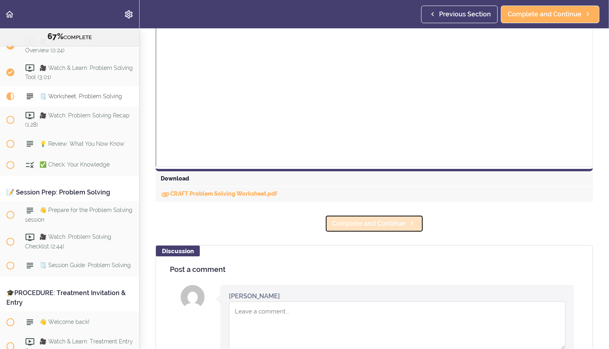
click at [365, 226] on span "Complete and Continue" at bounding box center [369, 224] width 74 height 10
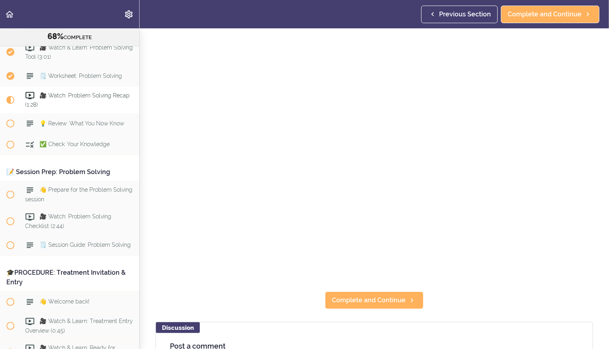
scroll to position [36, 0]
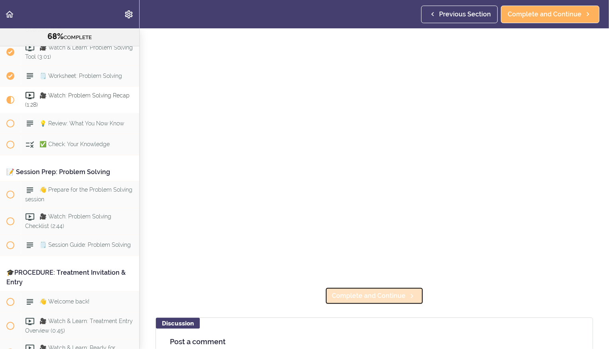
click at [385, 298] on span "Complete and Continue" at bounding box center [369, 296] width 74 height 10
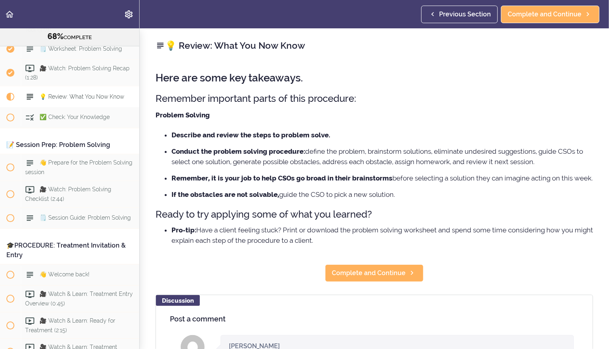
scroll to position [4000, 0]
click at [359, 278] on span "Complete and Continue" at bounding box center [369, 273] width 74 height 10
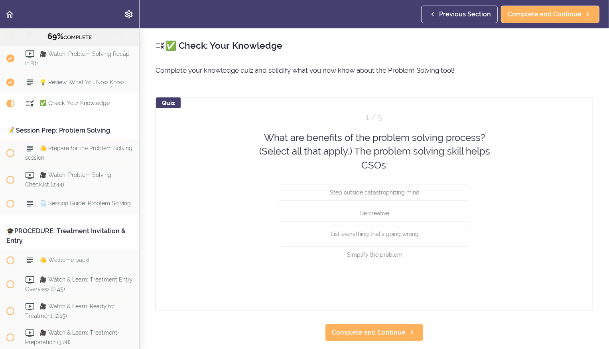
scroll to position [4021, 0]
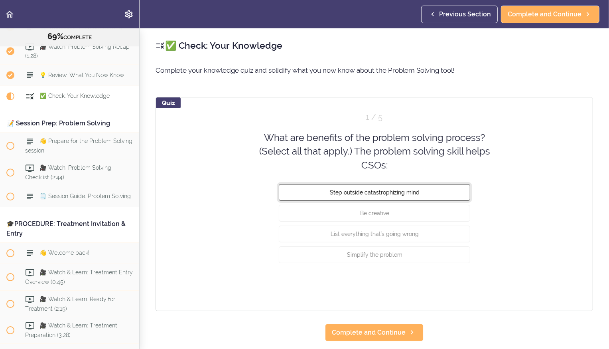
click at [357, 193] on span "Step outside catastrophizing mind" at bounding box center [375, 192] width 90 height 6
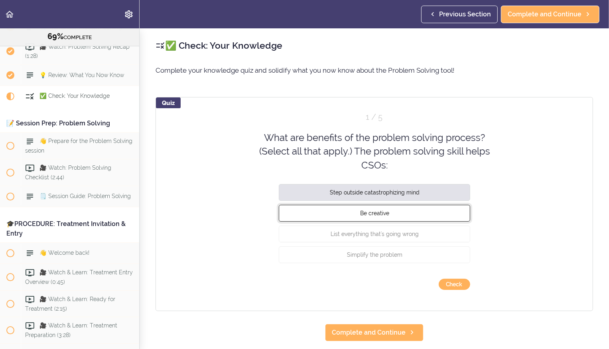
click at [360, 215] on span "Be creative" at bounding box center [374, 213] width 29 height 6
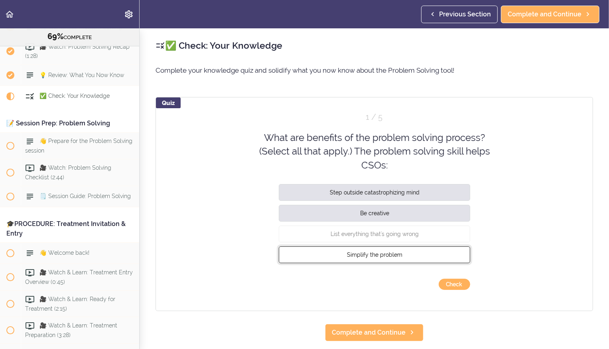
click at [367, 253] on span "Simplify the problem" at bounding box center [374, 254] width 55 height 6
click at [454, 290] on div "Quiz 1 / 5 What are benefits of the problem solving process? (Select all that a…" at bounding box center [375, 204] width 438 height 214
click at [454, 284] on button "Check" at bounding box center [455, 283] width 32 height 11
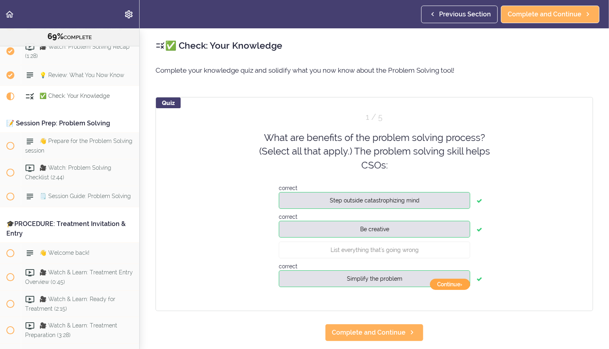
click at [454, 284] on button "Continue ›" at bounding box center [450, 283] width 40 height 11
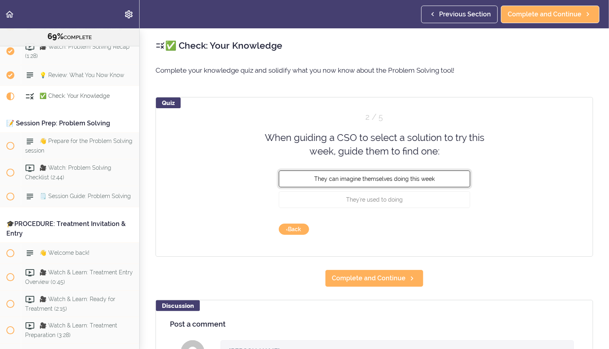
click at [424, 180] on span "They can imagine themselves doing this week" at bounding box center [374, 178] width 120 height 6
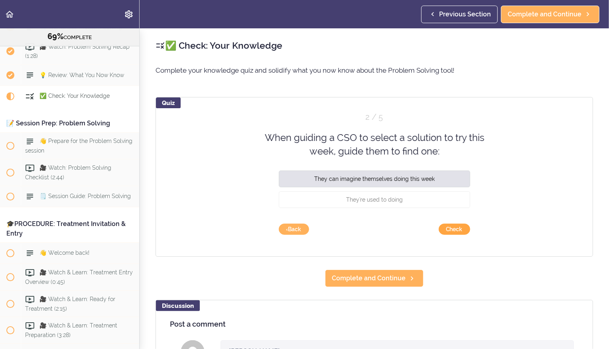
click at [459, 231] on button "Check" at bounding box center [455, 228] width 32 height 11
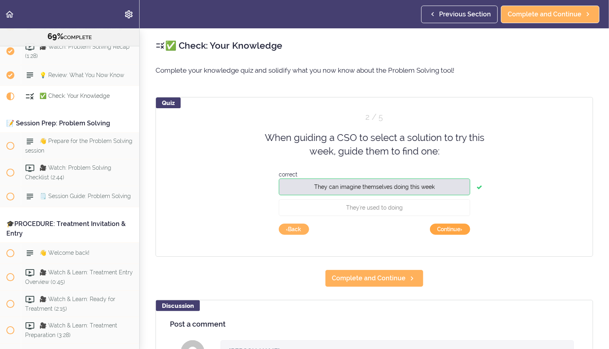
click at [459, 231] on button "Continue ›" at bounding box center [450, 228] width 40 height 11
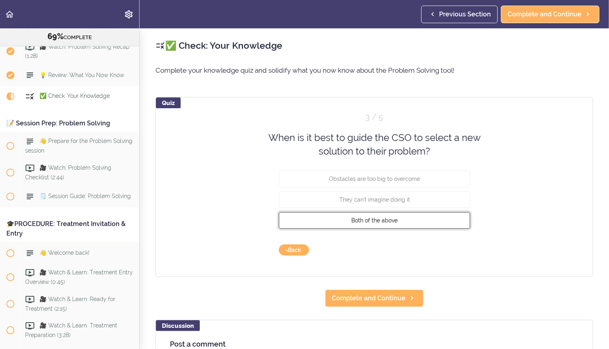
click at [447, 224] on button "Both of the above" at bounding box center [375, 219] width 192 height 17
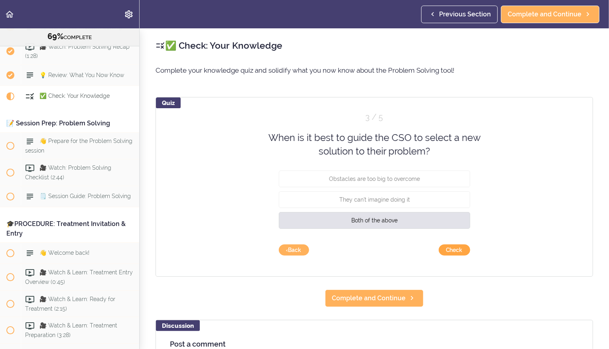
click at [457, 247] on button "Check" at bounding box center [455, 249] width 32 height 11
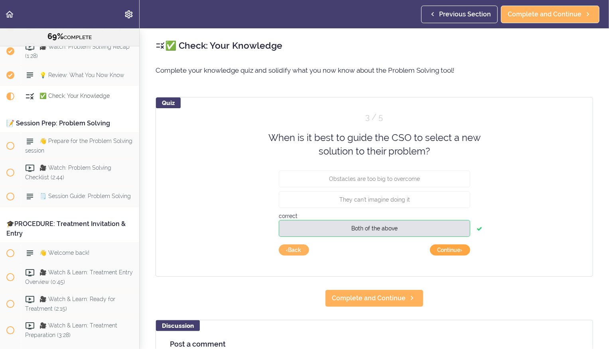
click at [457, 247] on button "Continue ›" at bounding box center [450, 249] width 40 height 11
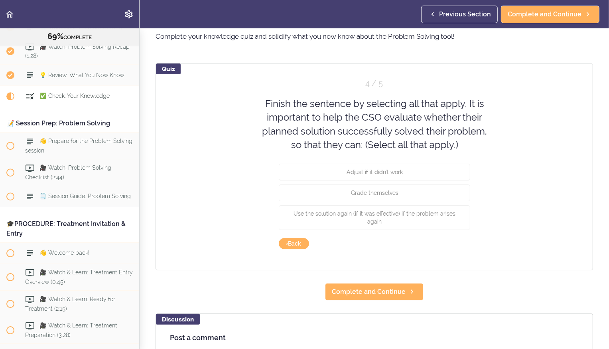
scroll to position [36, 0]
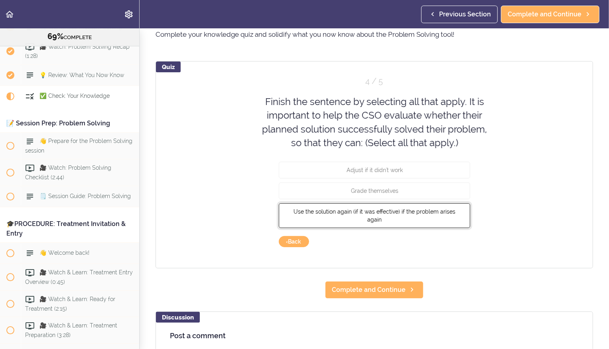
click at [462, 209] on button "Use the solution again (if it was effective) if the problem arises again" at bounding box center [375, 215] width 192 height 25
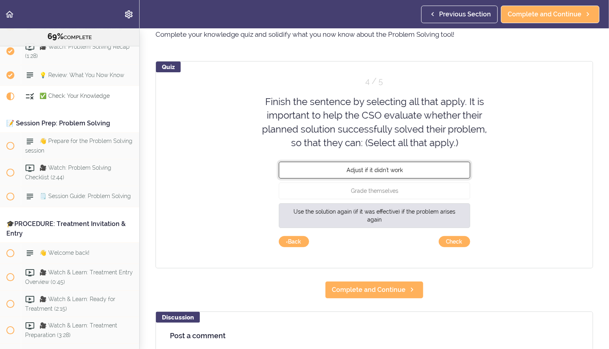
click at [460, 168] on button "Adjust if it didn't work" at bounding box center [375, 170] width 192 height 17
click at [455, 238] on button "Check" at bounding box center [455, 241] width 32 height 11
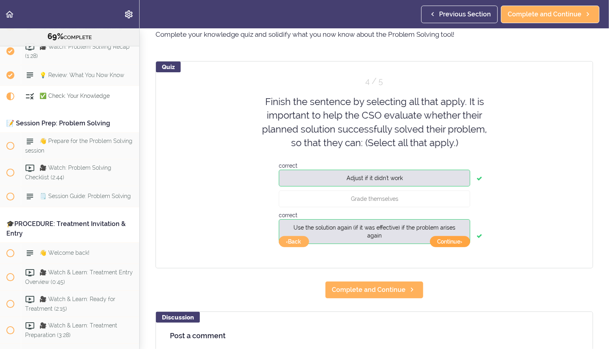
click at [454, 240] on button "Continue ›" at bounding box center [450, 241] width 40 height 11
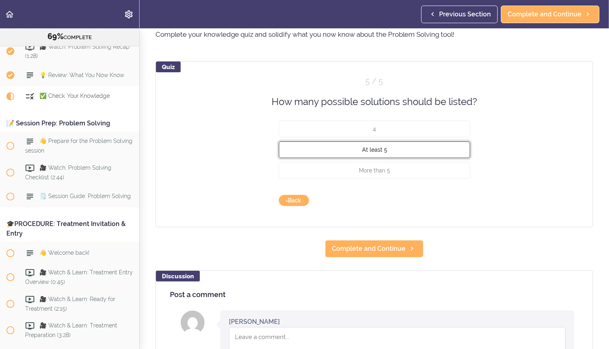
click at [411, 155] on button "At least 5" at bounding box center [375, 149] width 192 height 17
click at [449, 202] on button "Check" at bounding box center [455, 200] width 32 height 11
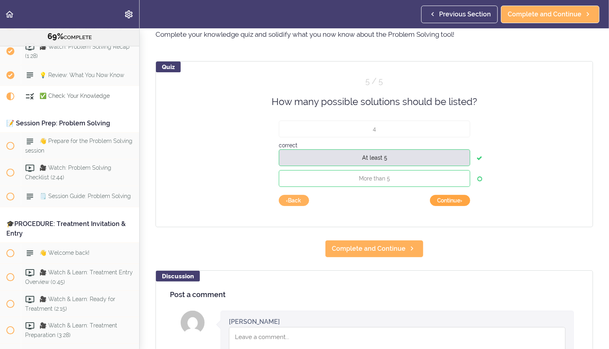
click at [448, 197] on button "Continue ›" at bounding box center [450, 200] width 40 height 11
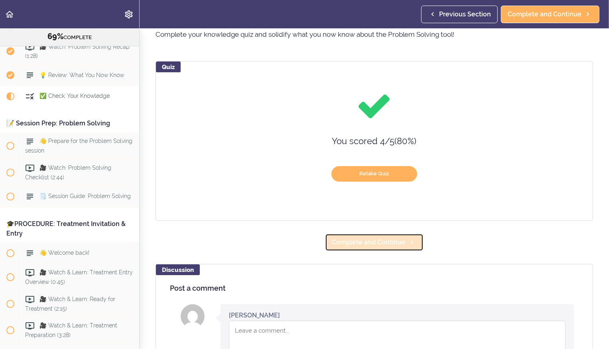
click at [389, 236] on link "Complete and Continue" at bounding box center [374, 242] width 99 height 18
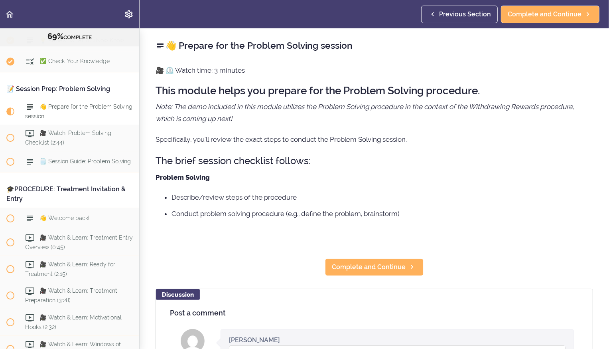
scroll to position [4068, 0]
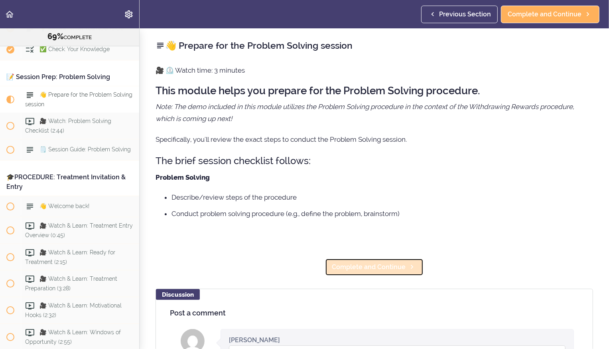
click at [371, 262] on span "Complete and Continue" at bounding box center [369, 267] width 74 height 10
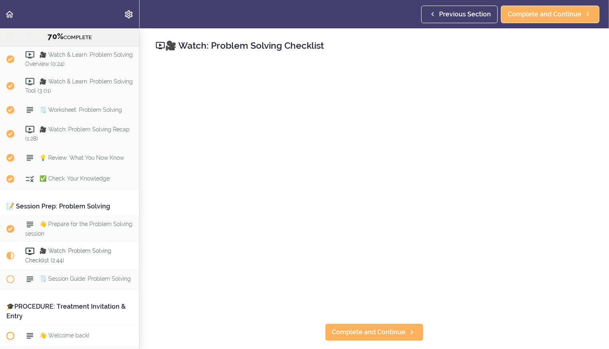
scroll to position [3913, 0]
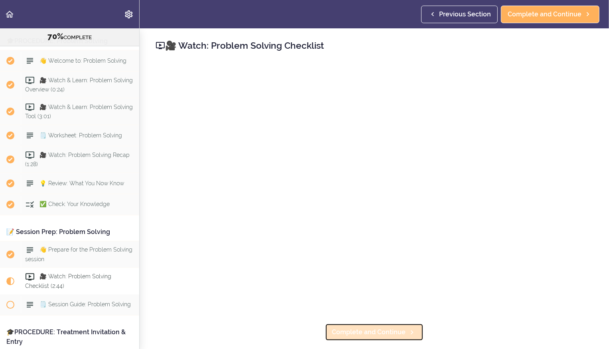
click at [342, 335] on span "Complete and Continue" at bounding box center [369, 332] width 74 height 10
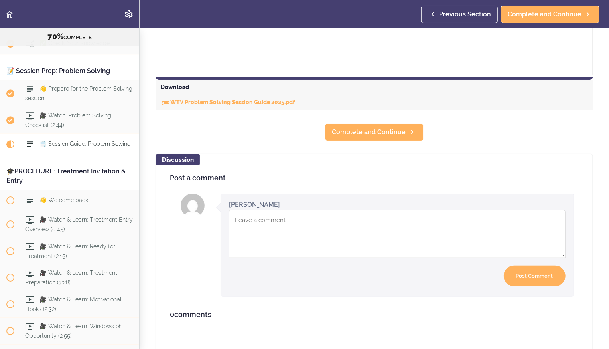
scroll to position [372, 0]
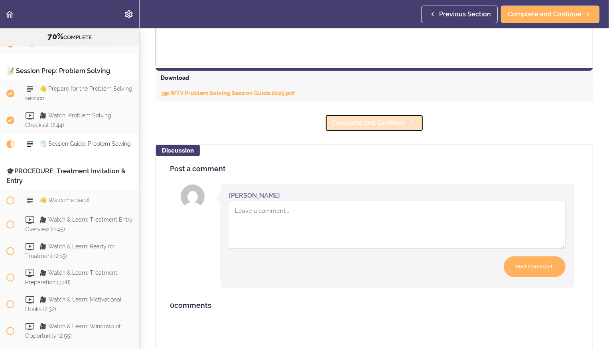
click at [337, 122] on span "Complete and Continue" at bounding box center [369, 123] width 74 height 10
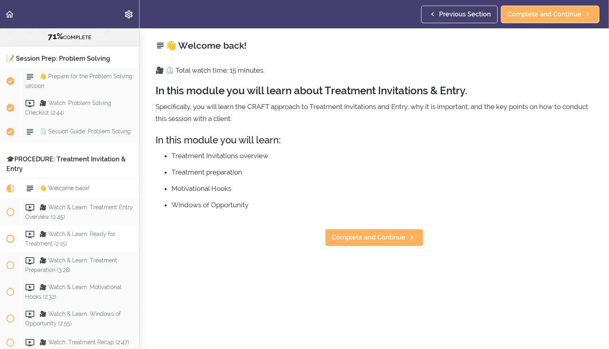
scroll to position [4086, 0]
